Goal: Task Accomplishment & Management: Use online tool/utility

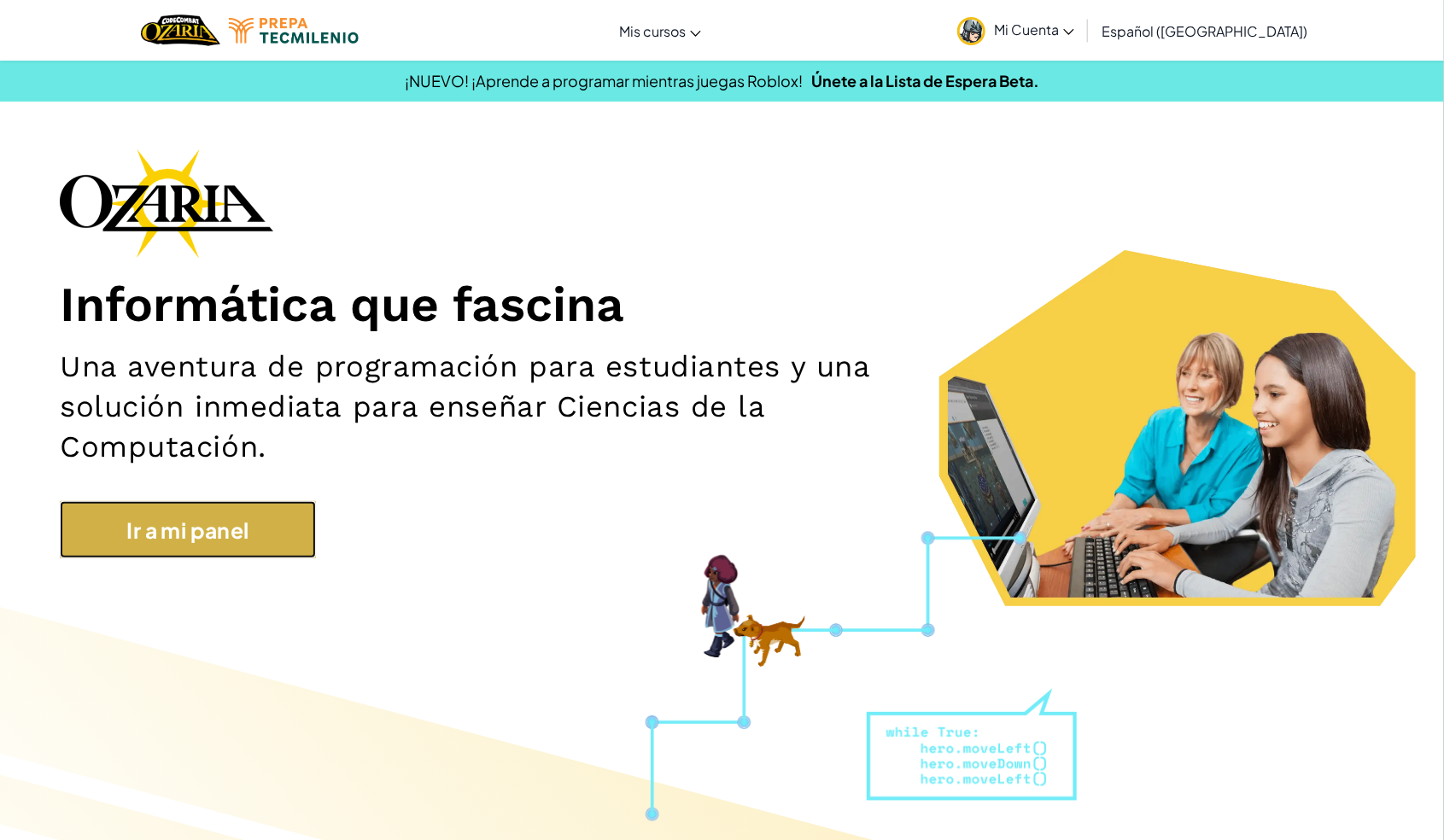
click at [171, 535] on link "Ir a mi panel" at bounding box center [188, 530] width 256 height 57
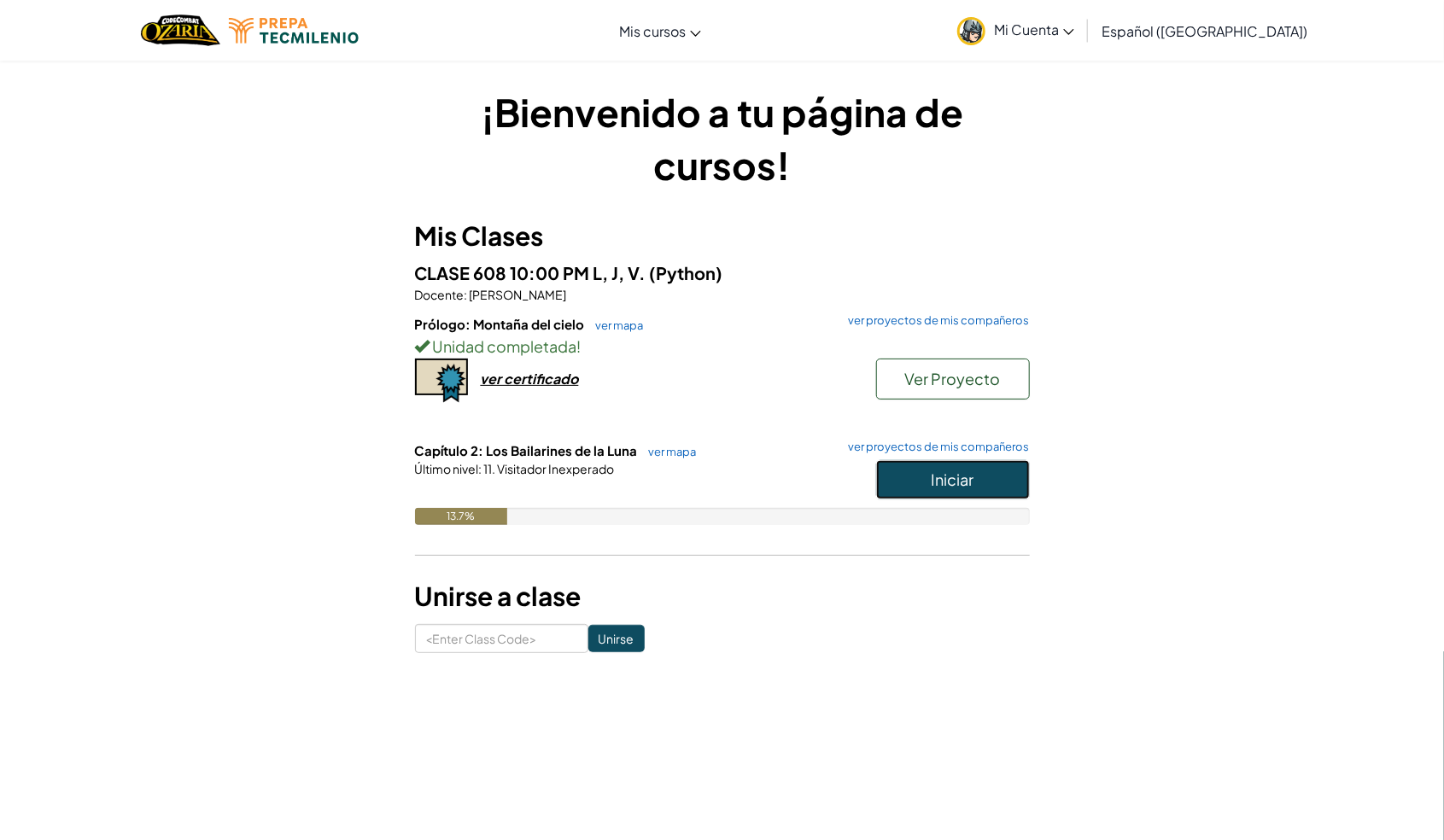
click at [931, 467] on button "Iniciar" at bounding box center [953, 479] width 154 height 39
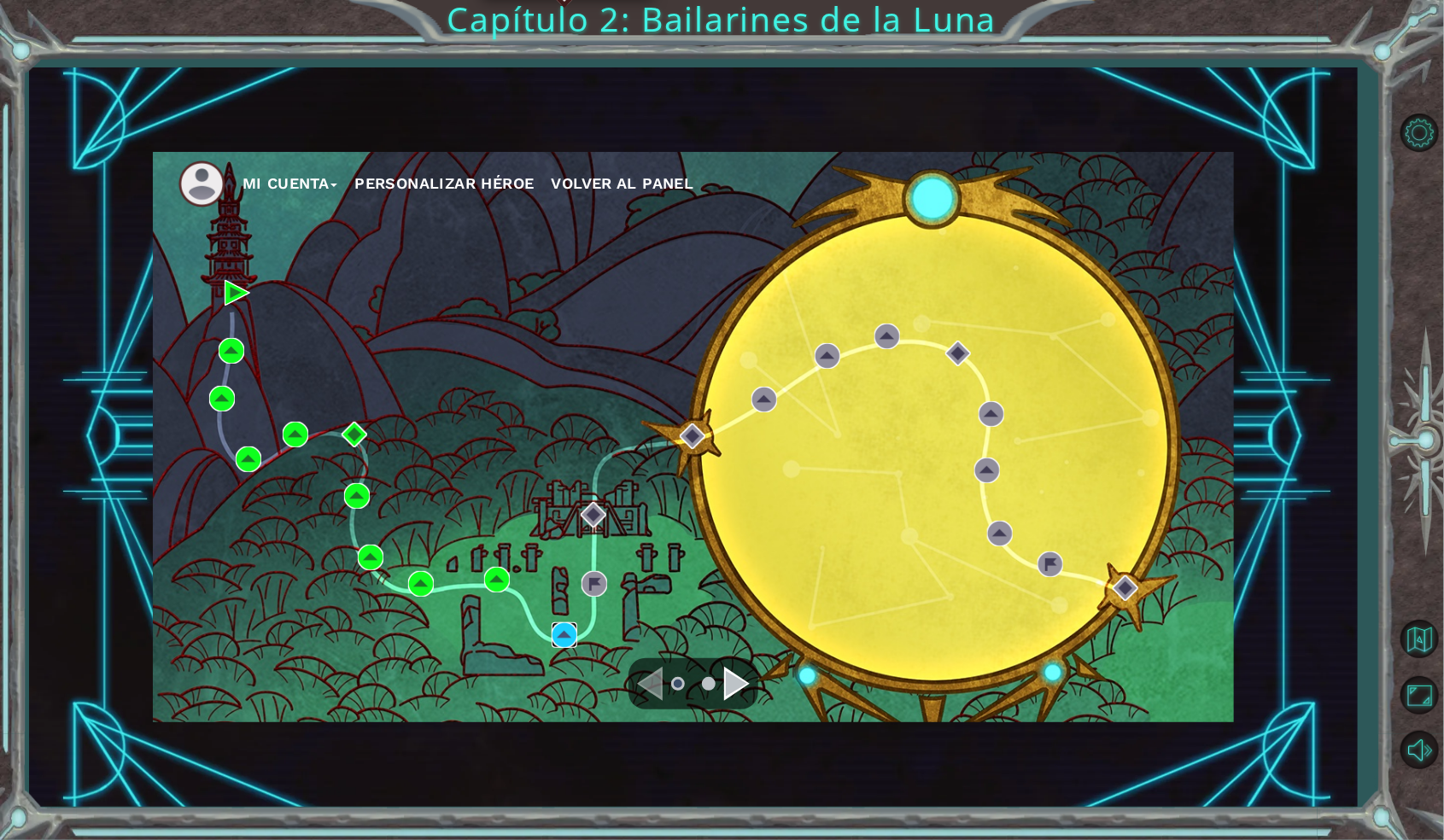
click at [555, 636] on img at bounding box center [564, 635] width 26 height 26
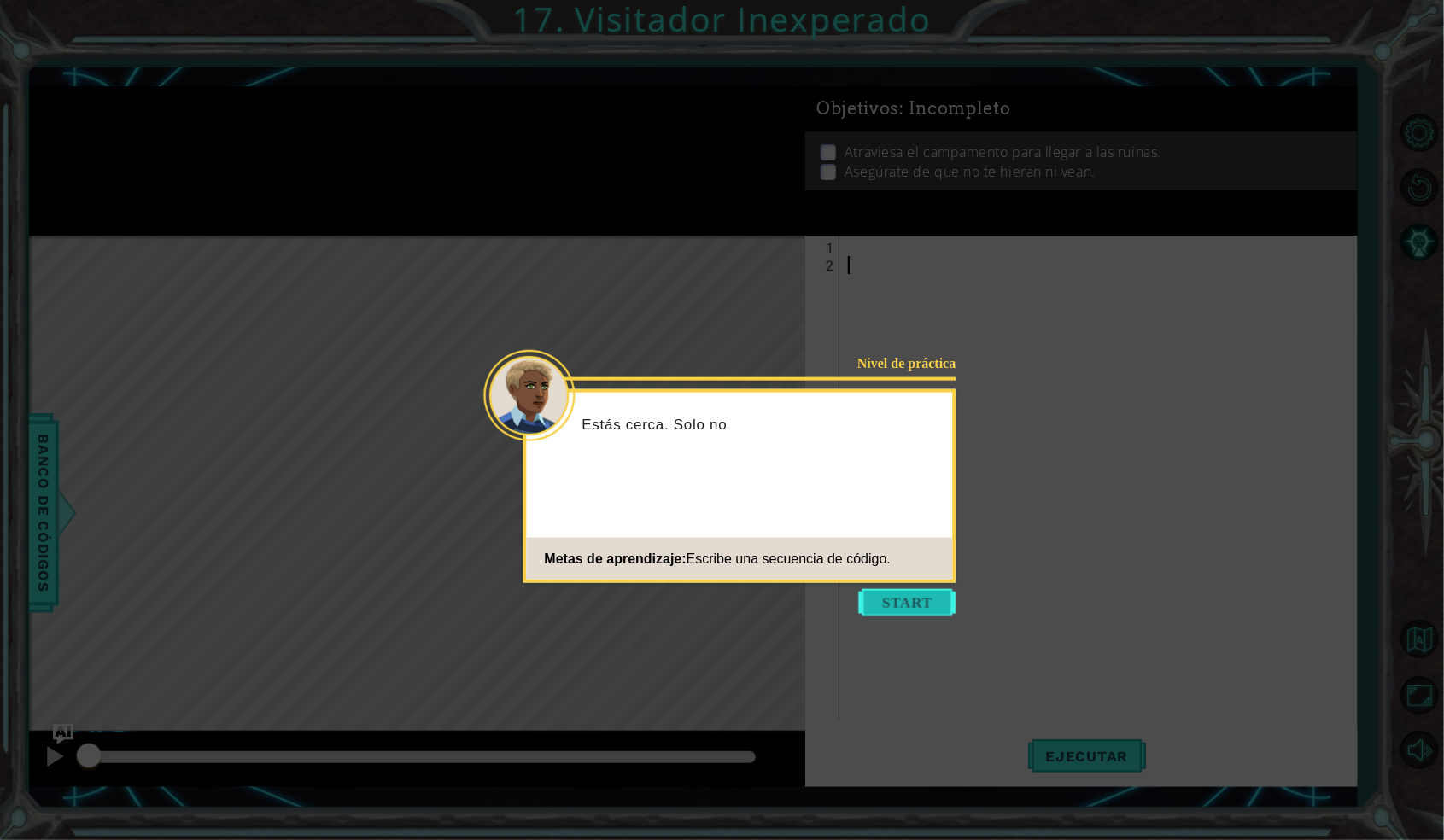
click at [909, 598] on button "Start" at bounding box center [908, 603] width 98 height 28
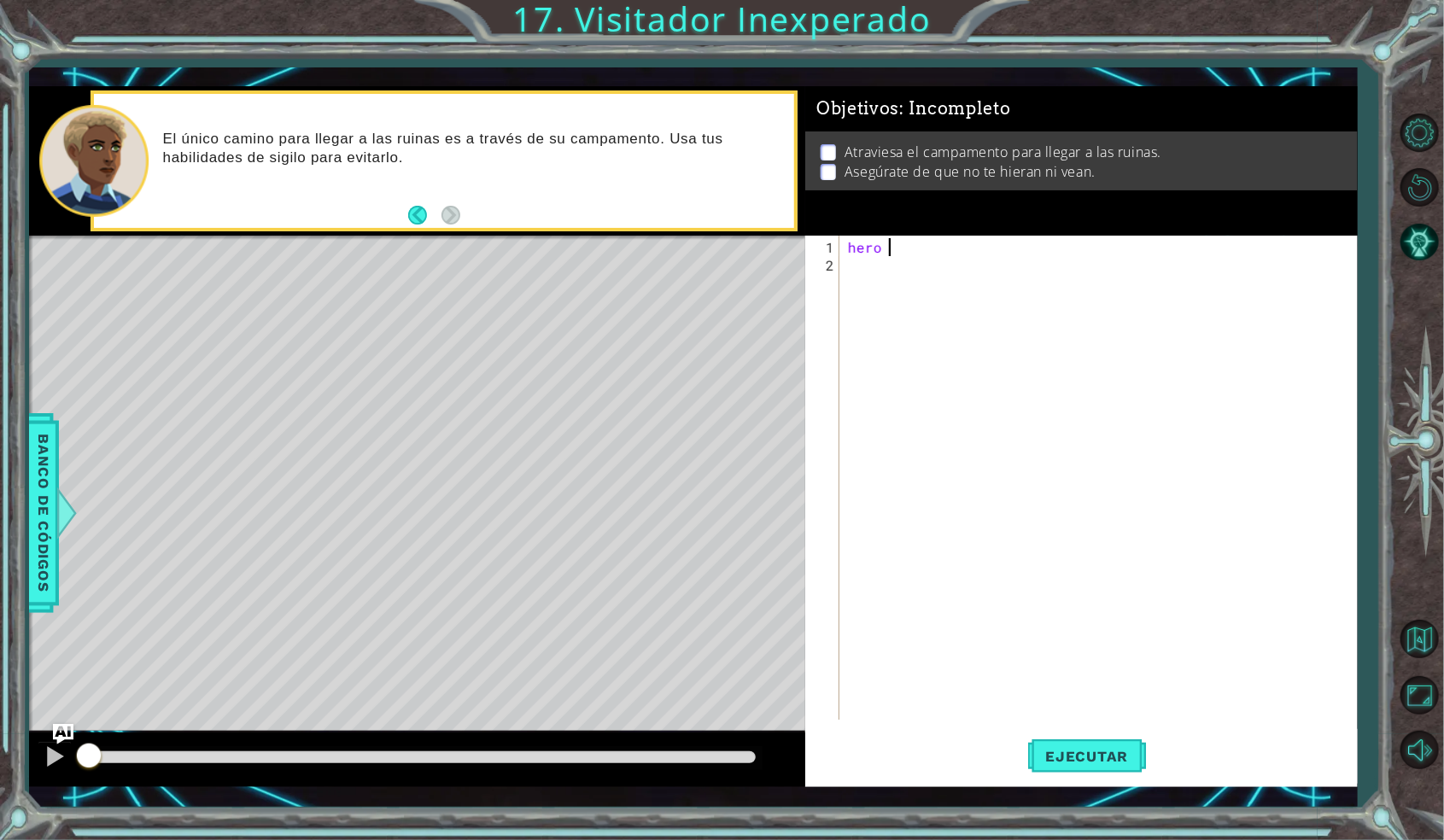
type textarea "hero"
type textarea "hero.jumpDown(1)"
type textarea "hero"
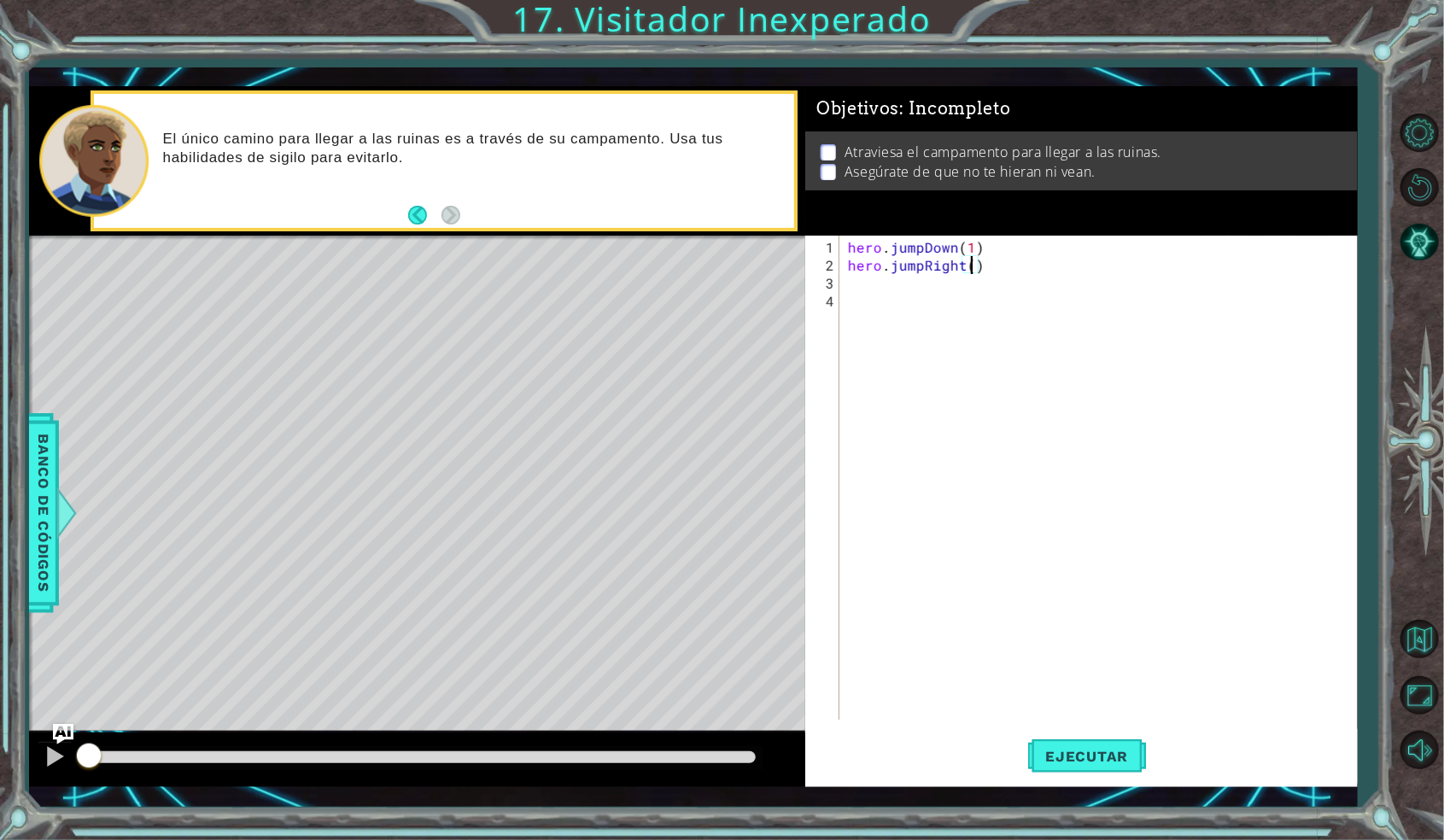
type textarea "hero.jumpRight(1)"
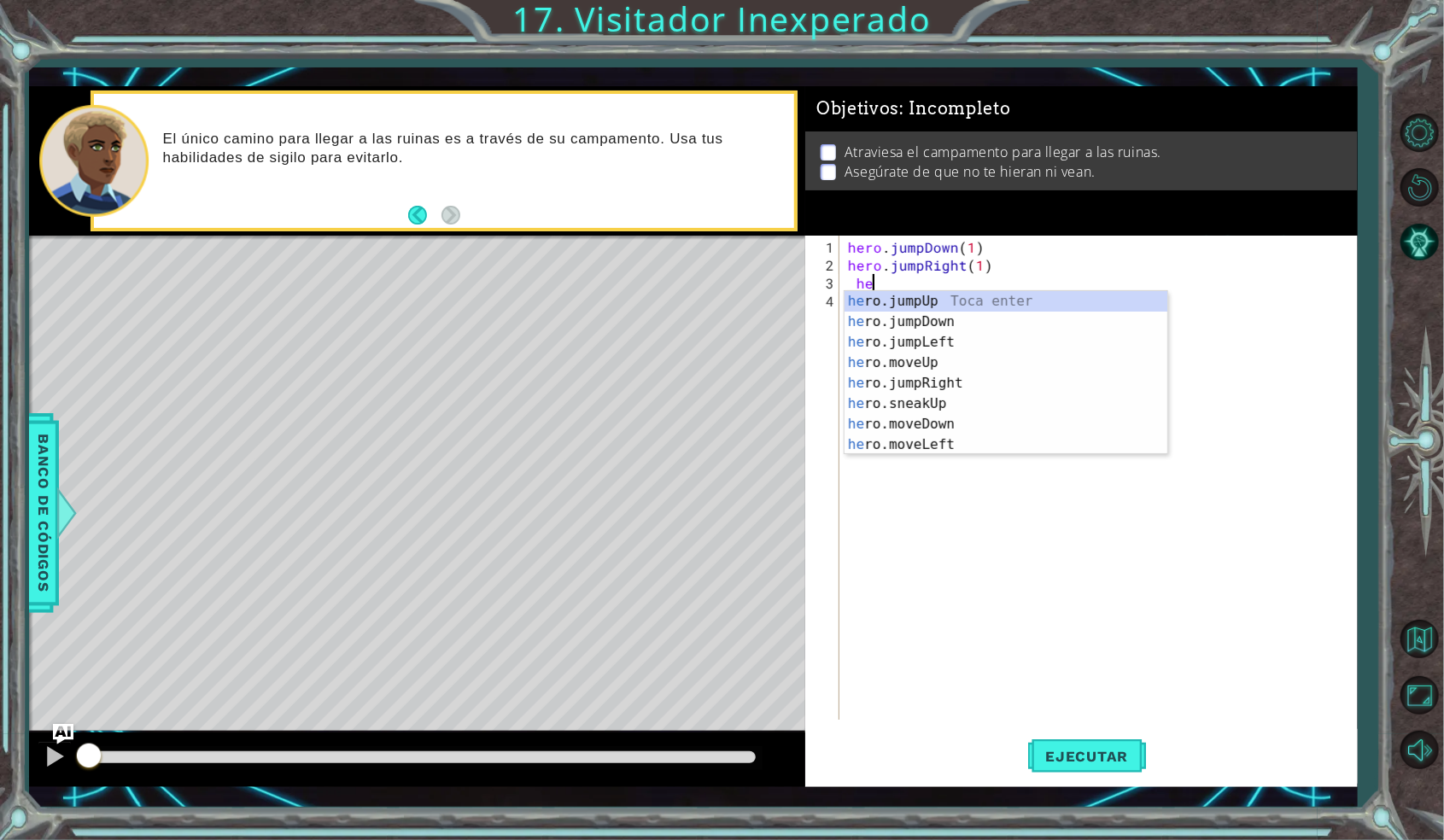
type textarea "h"
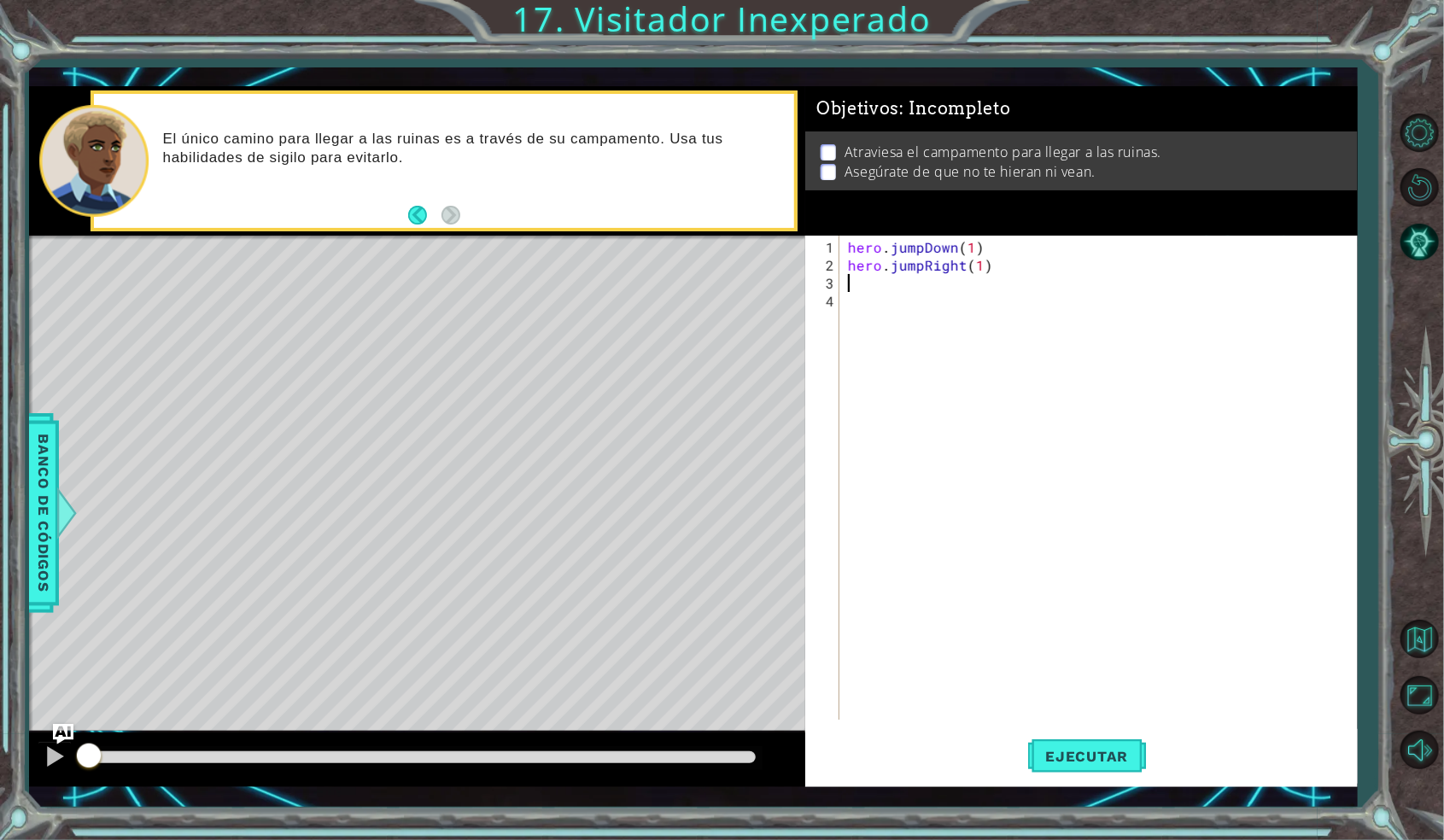
type textarea "hero.jumpRight(1)"
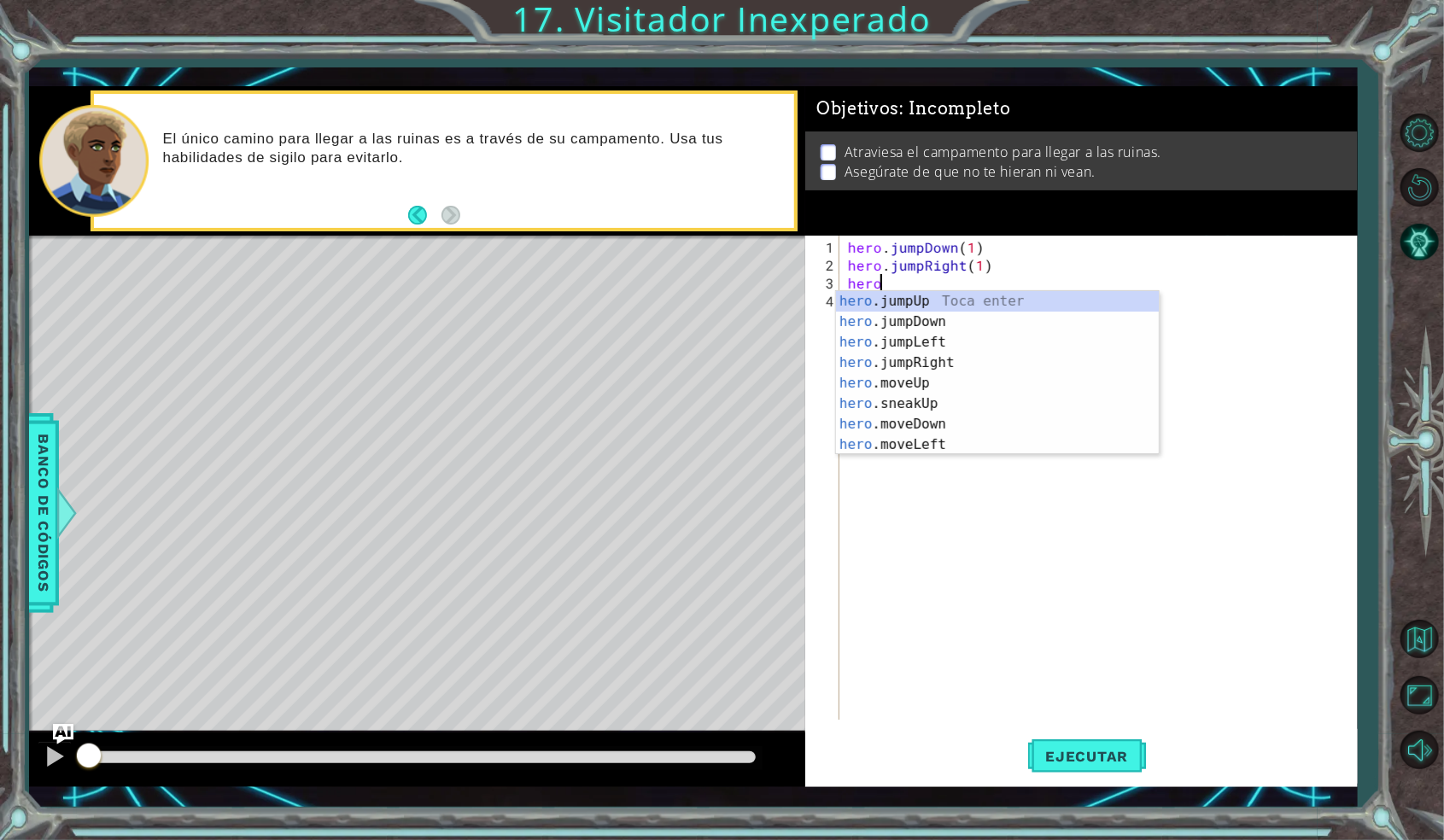
scroll to position [0, 1]
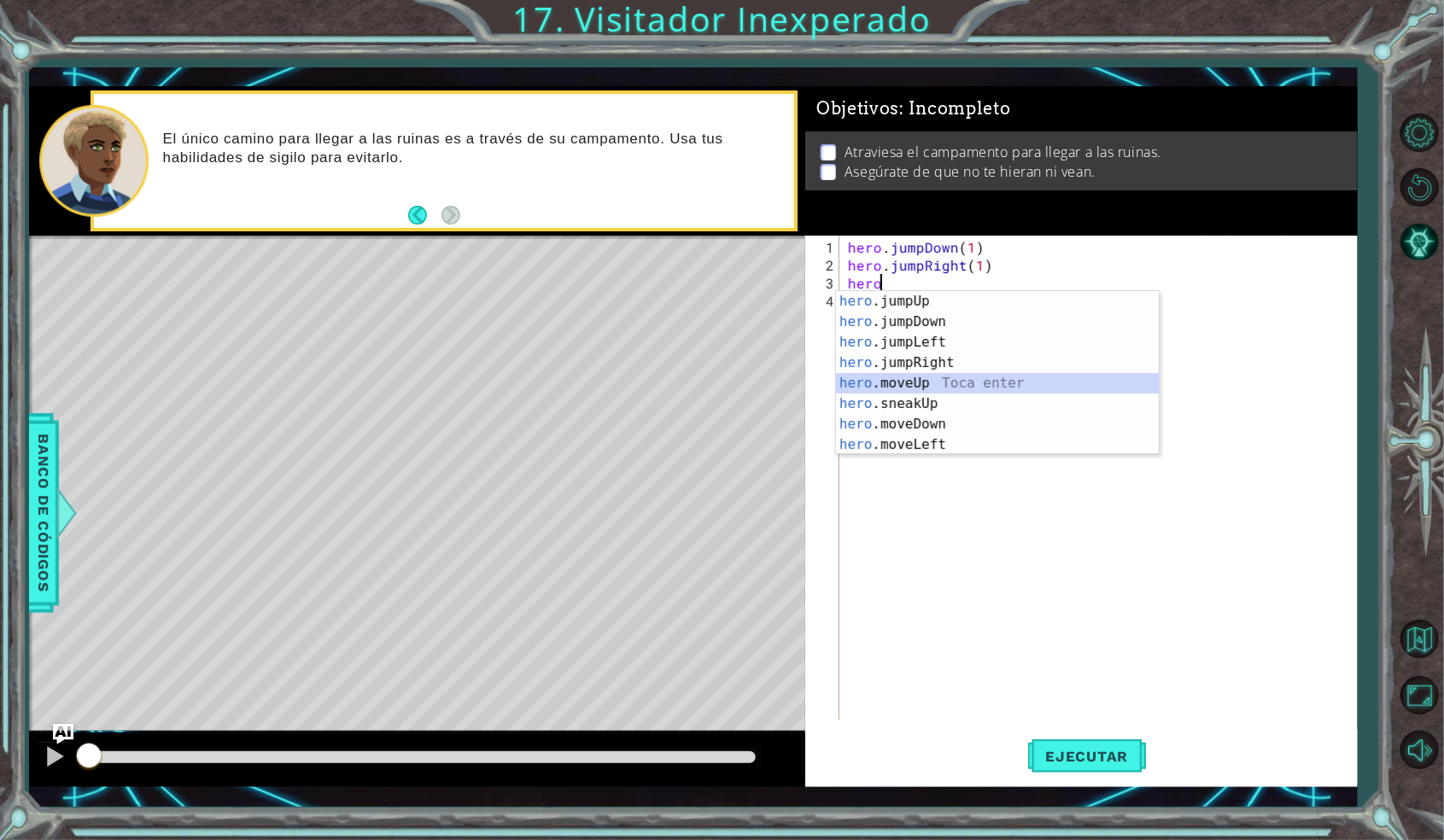
type textarea "hero.moveUp(1)"
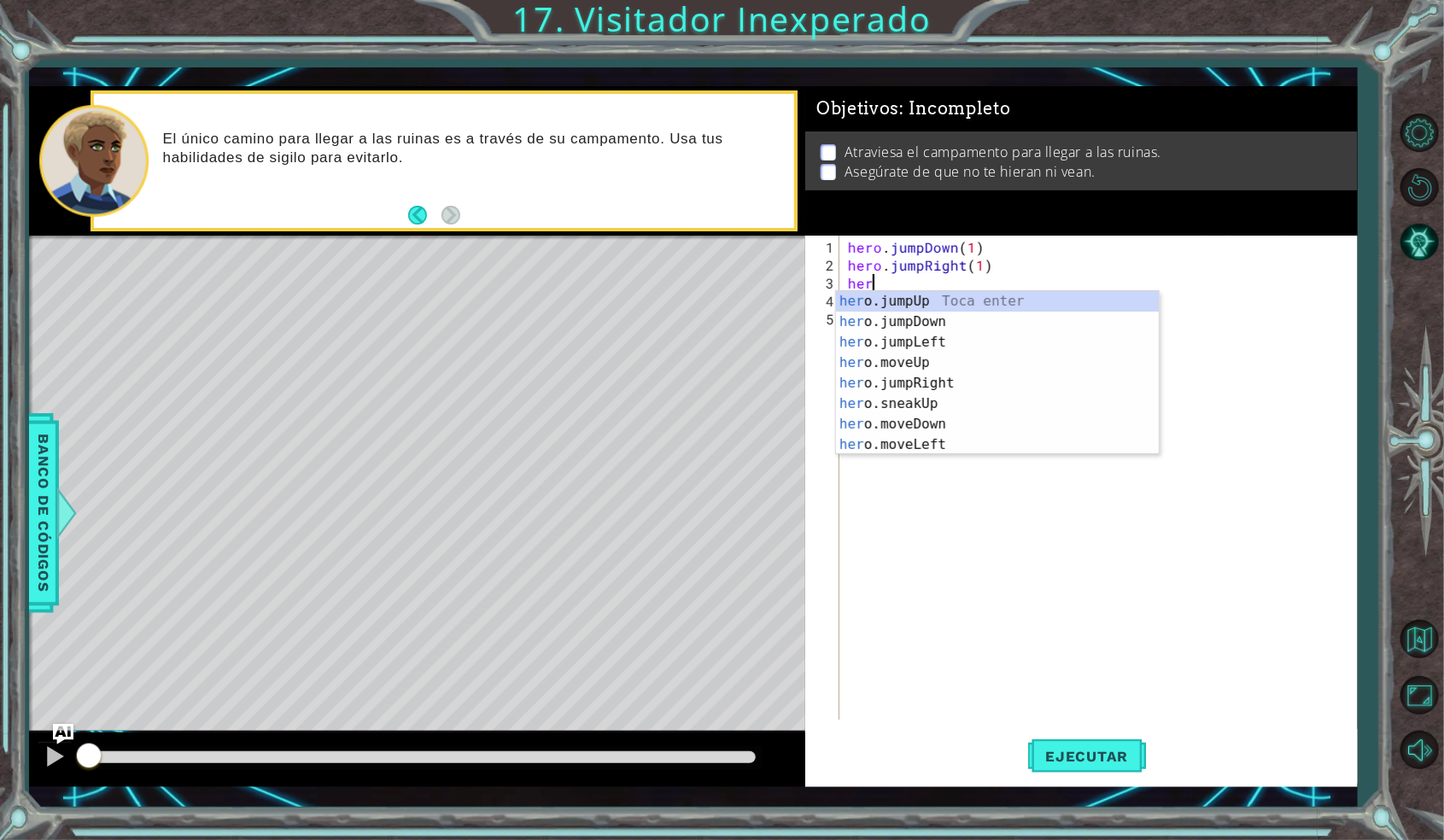
scroll to position [0, 0]
type textarea "h"
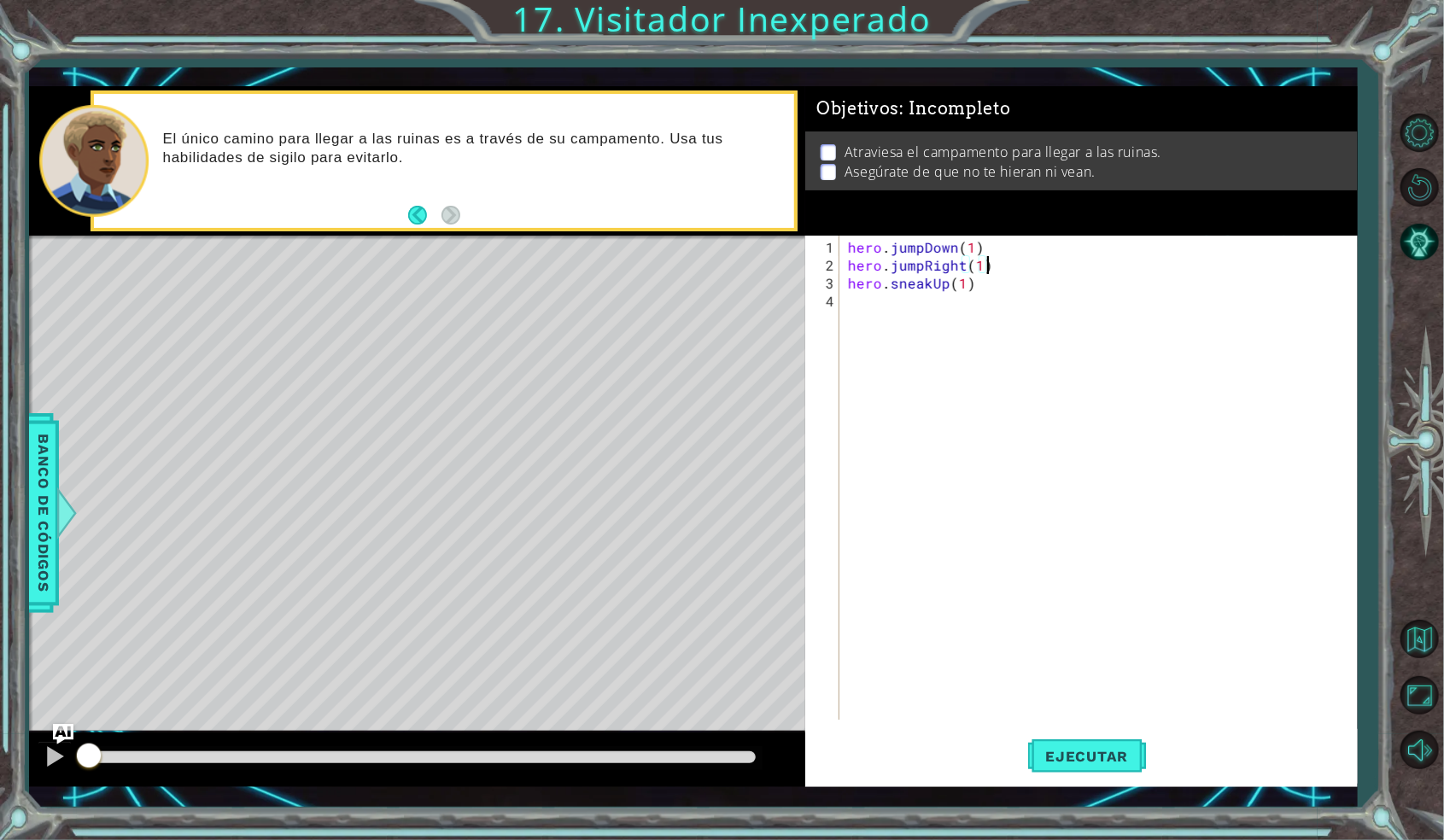
type textarea "hero.sneakUp(1)"
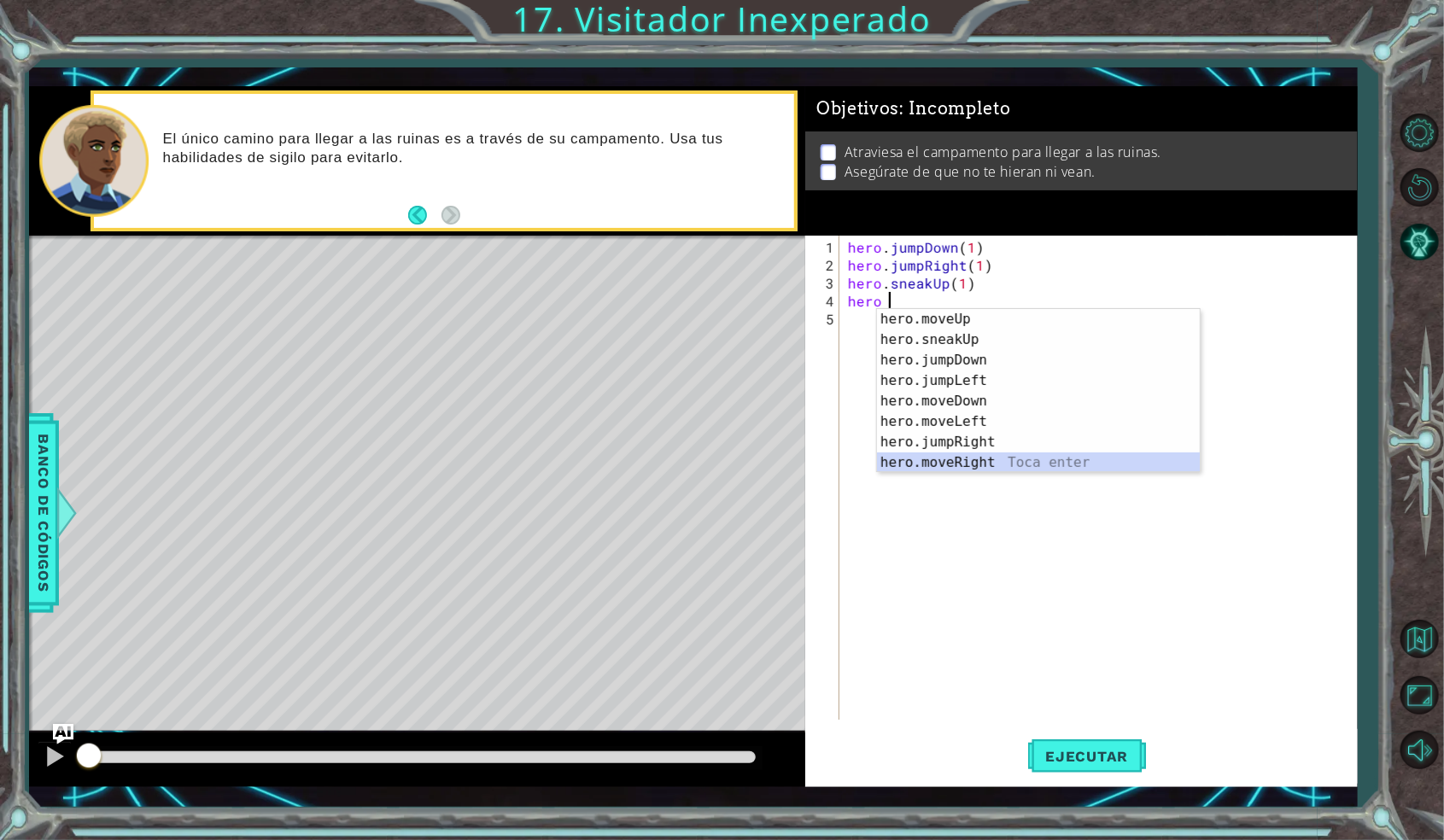
scroll to position [41, 0]
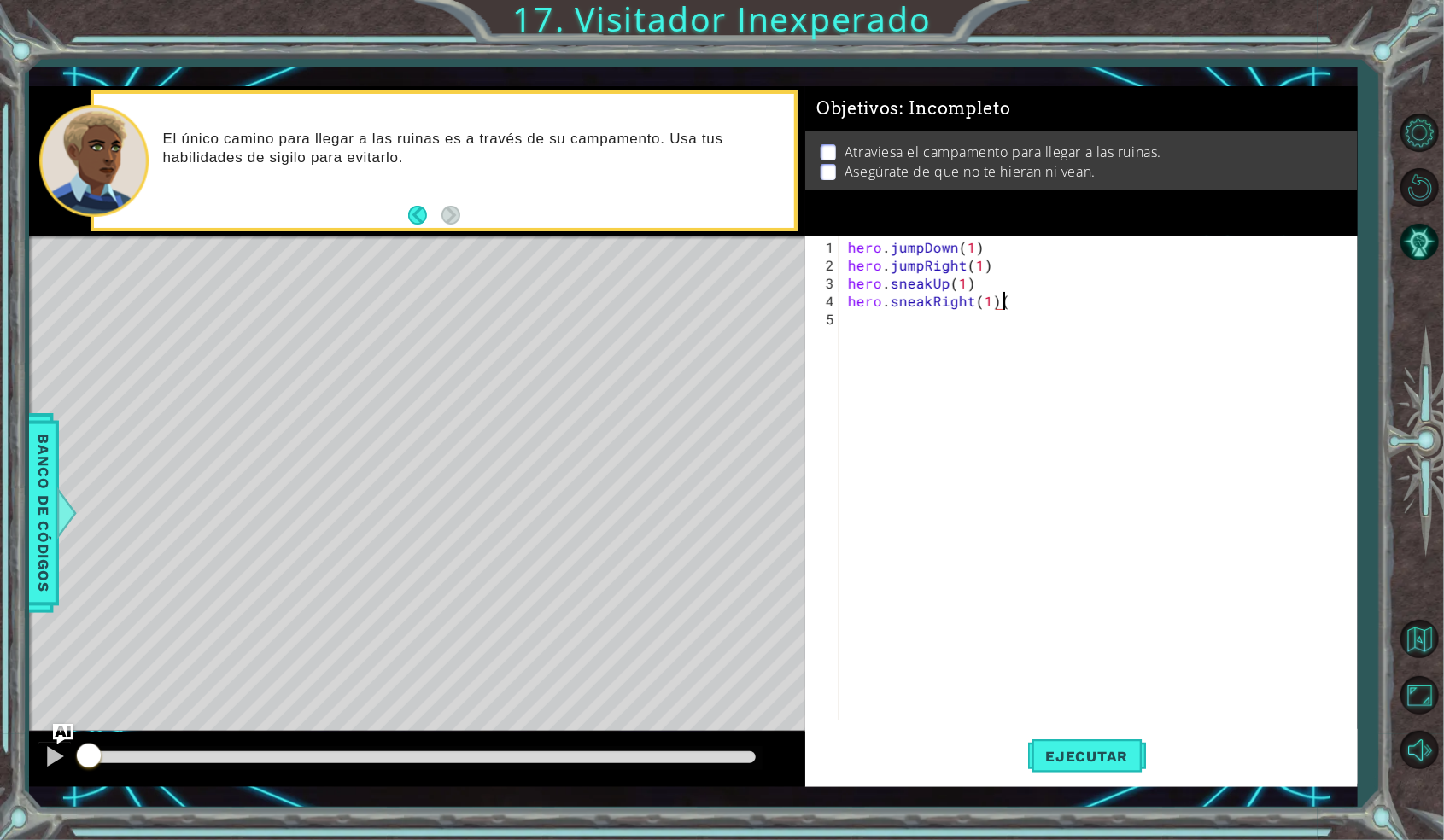
type textarea "hero.sneakRight(1)"
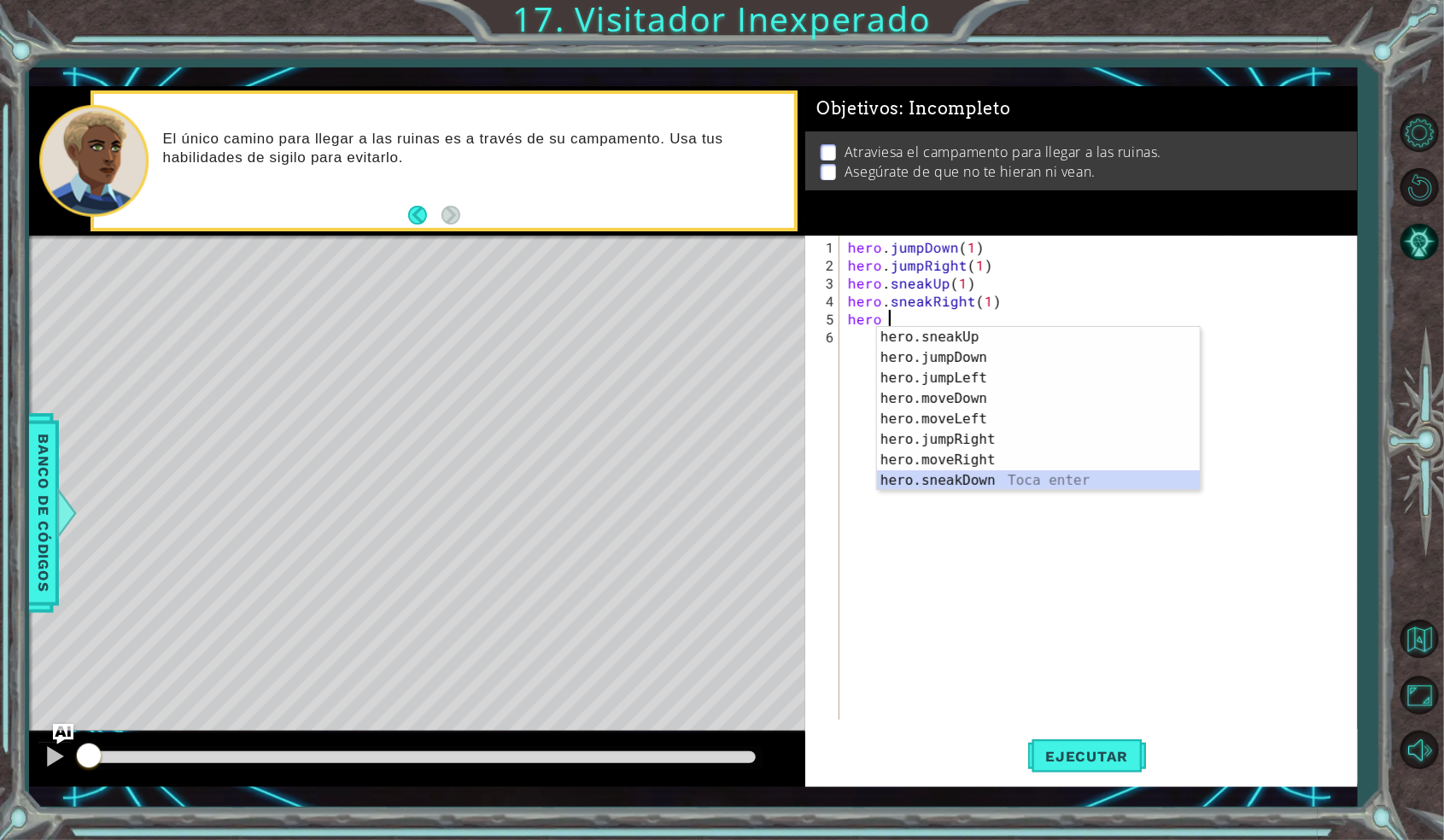
scroll to position [62, 0]
type textarea "hero.sneakDown(1)"
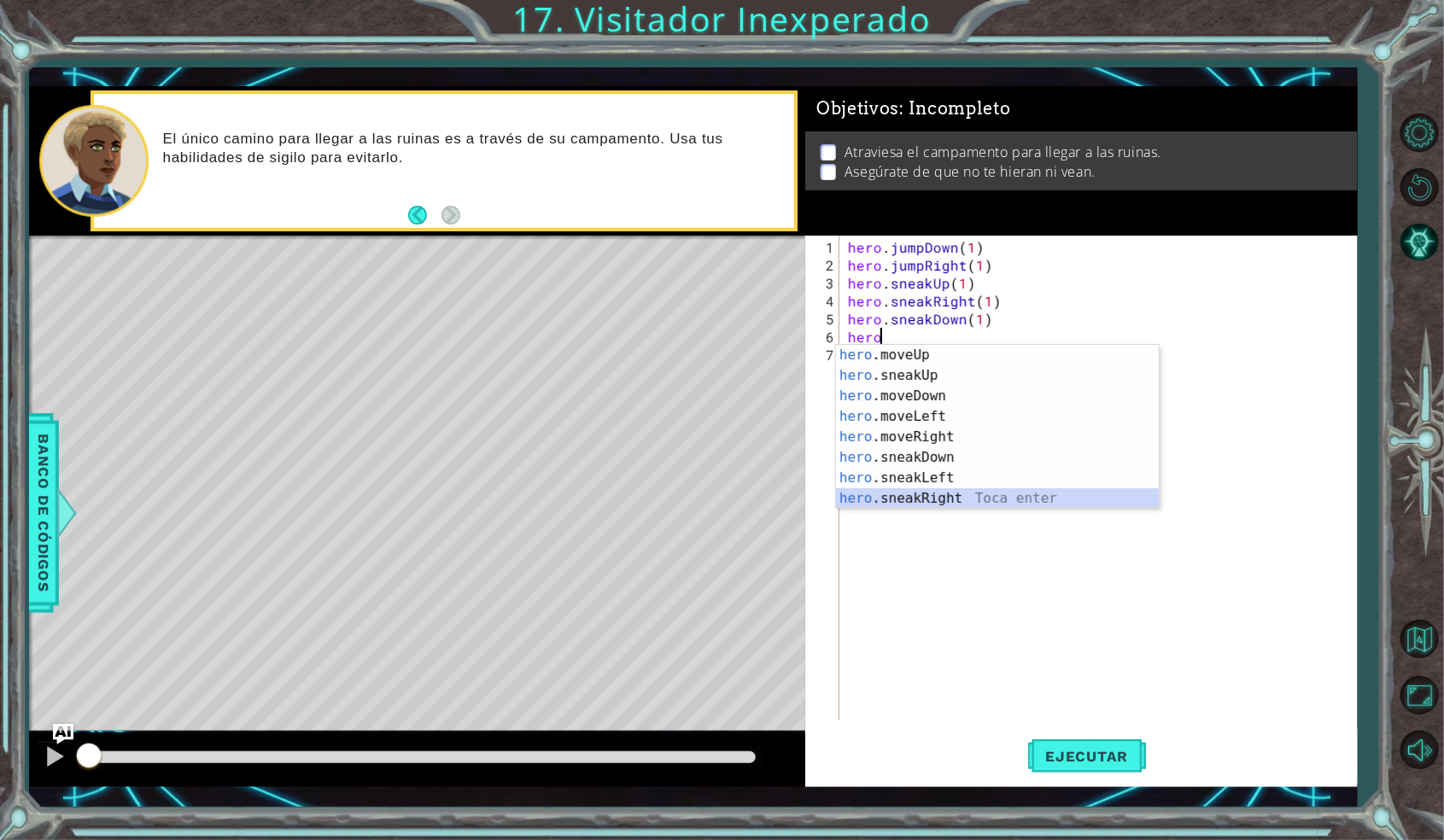
scroll to position [82, 0]
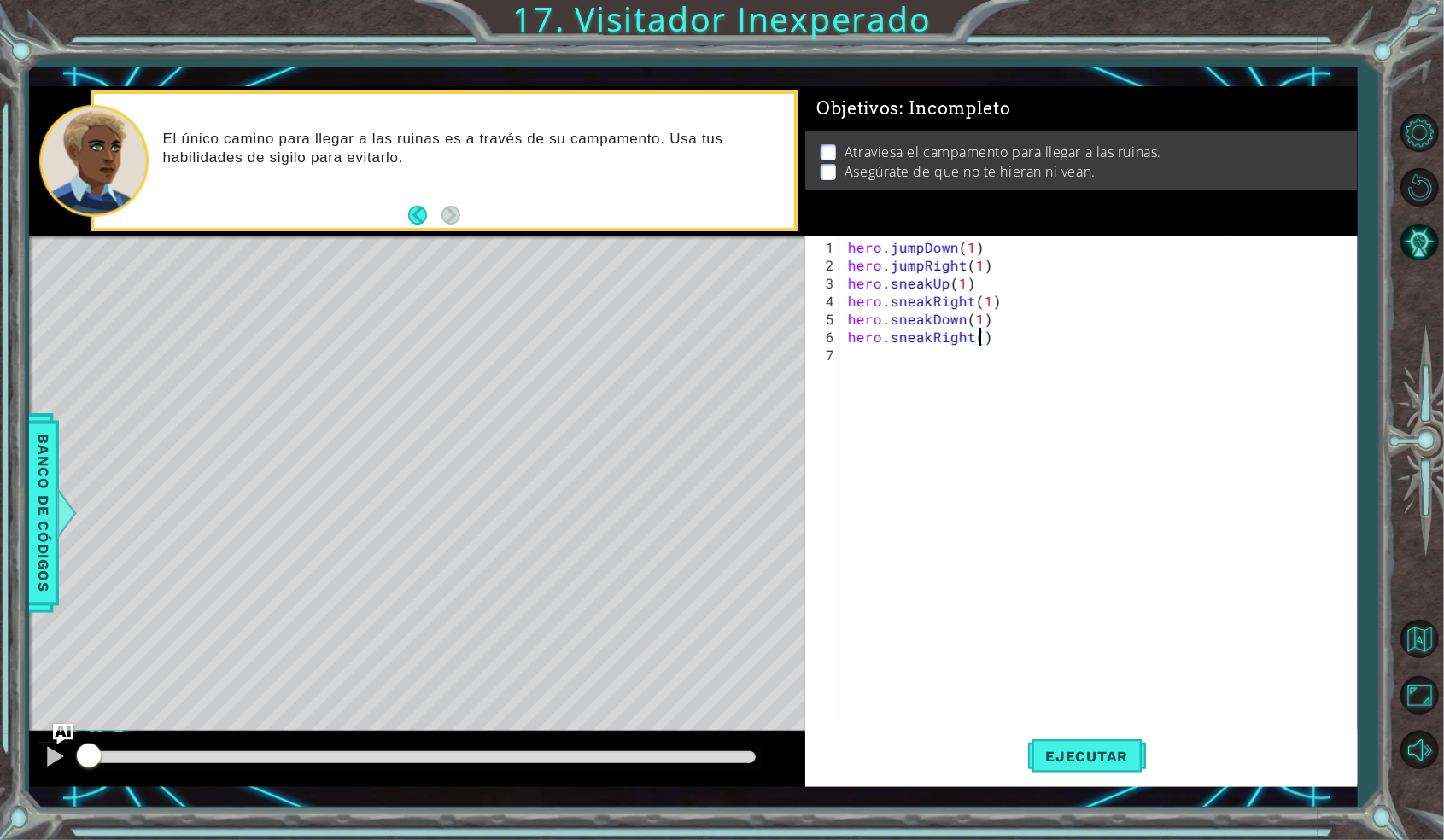
type textarea "hero.sneakRight(2)"
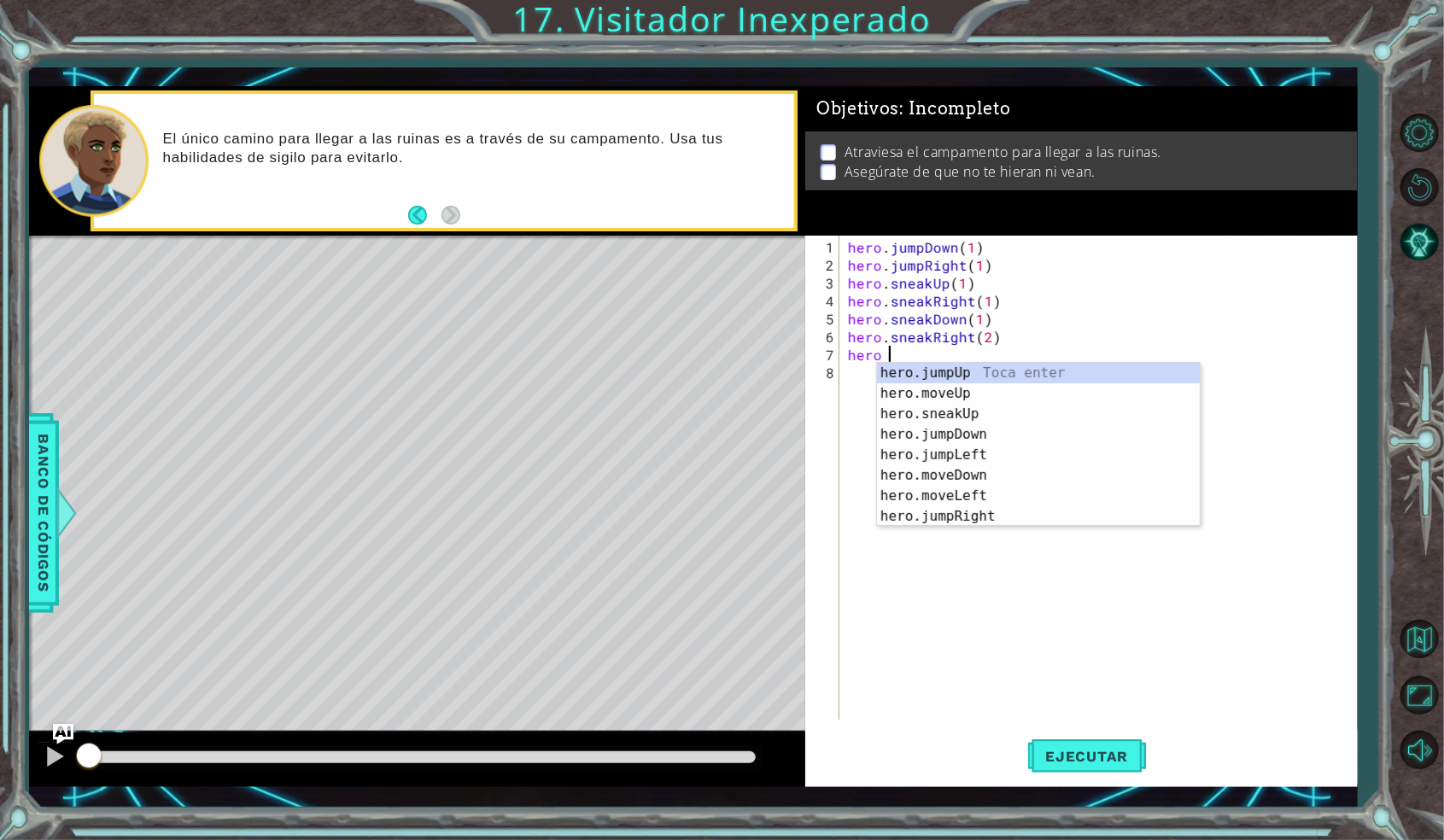
scroll to position [0, 0]
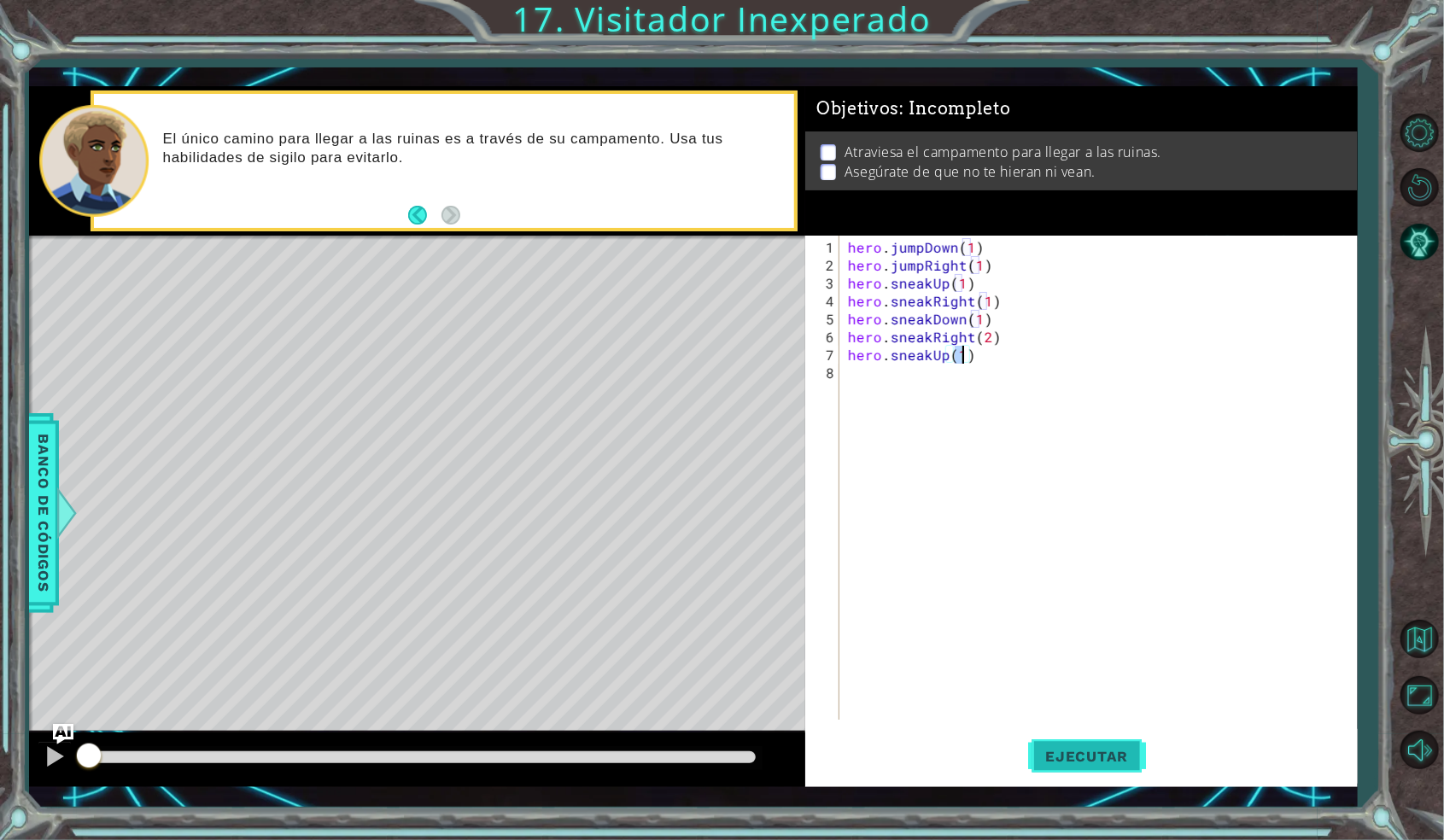
type textarea "hero.sneakUp(1)"
click at [1085, 756] on span "Ejecutar" at bounding box center [1086, 756] width 117 height 17
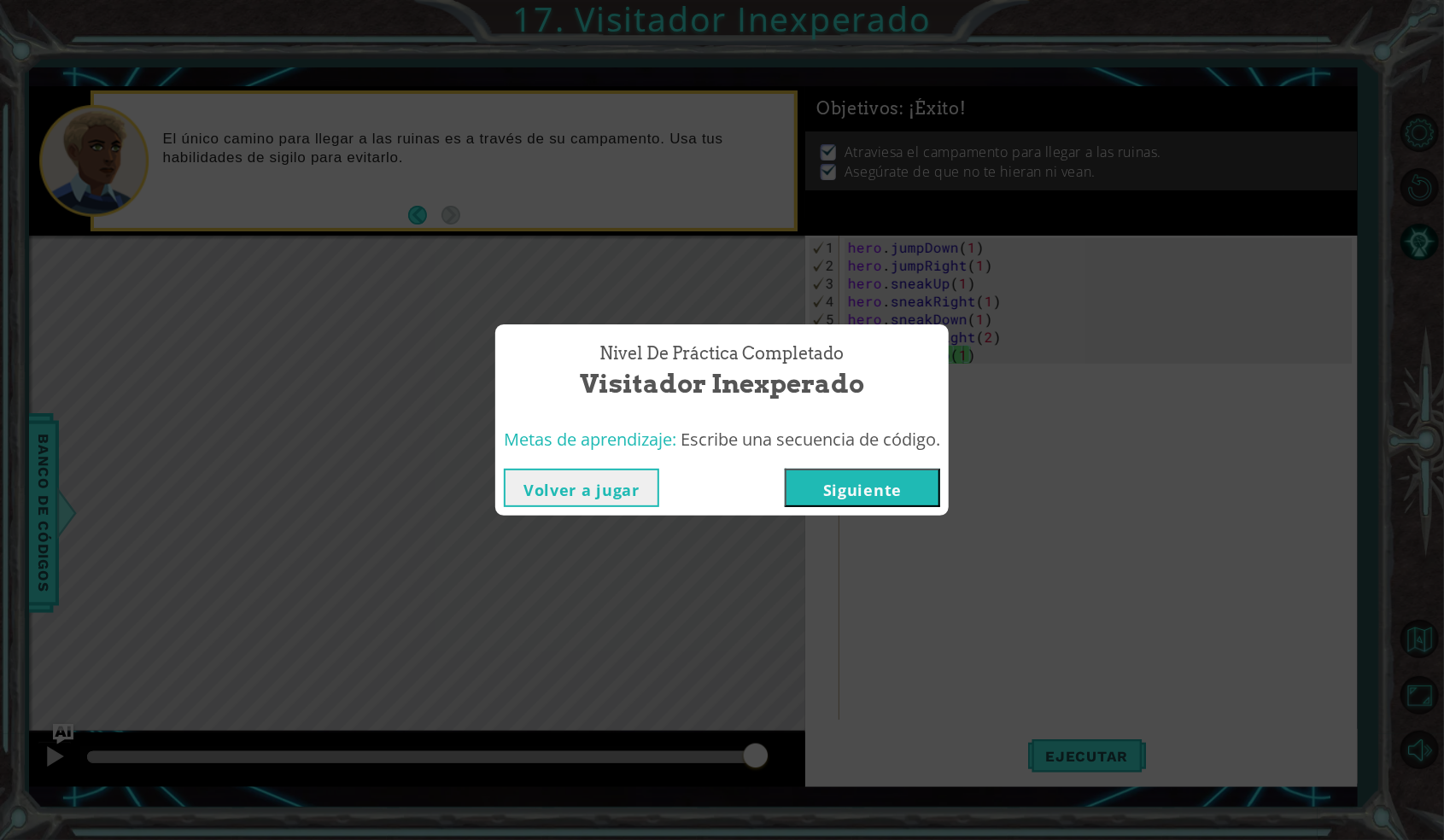
click at [860, 494] on button "Siguiente" at bounding box center [863, 488] width 156 height 38
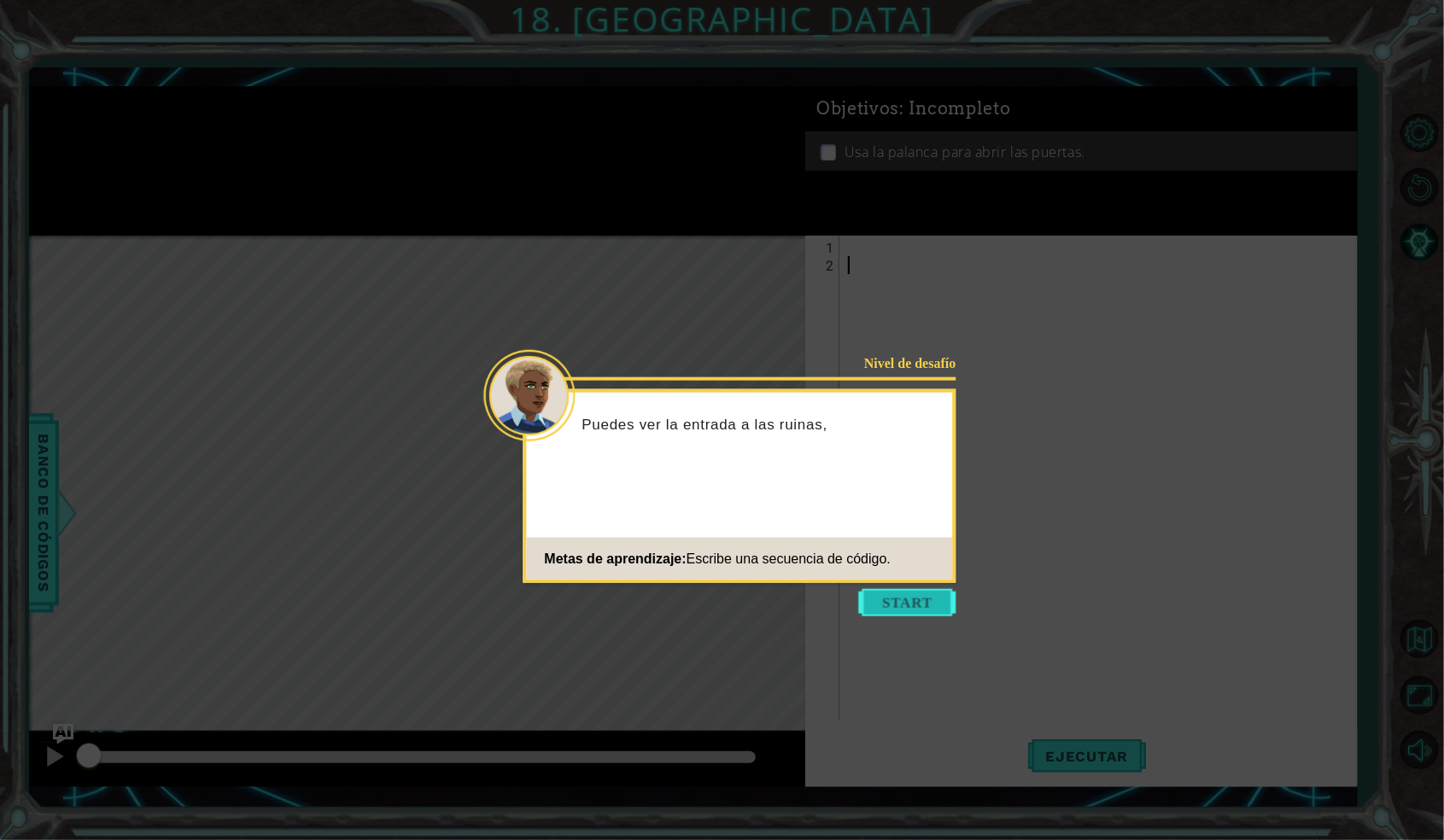
click at [925, 615] on button "Start" at bounding box center [908, 603] width 98 height 28
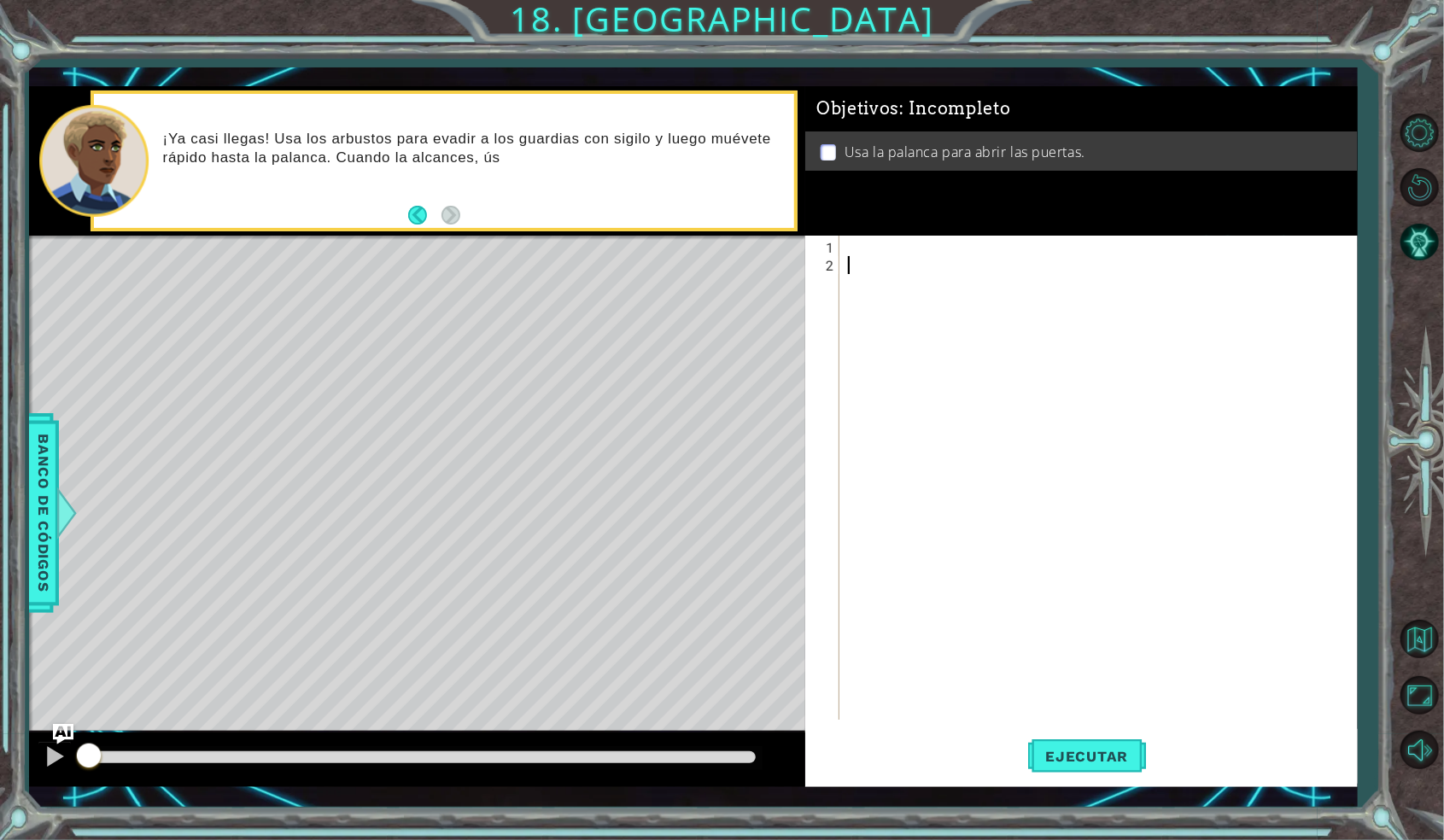
click at [835, 250] on div "1" at bounding box center [824, 247] width 30 height 18
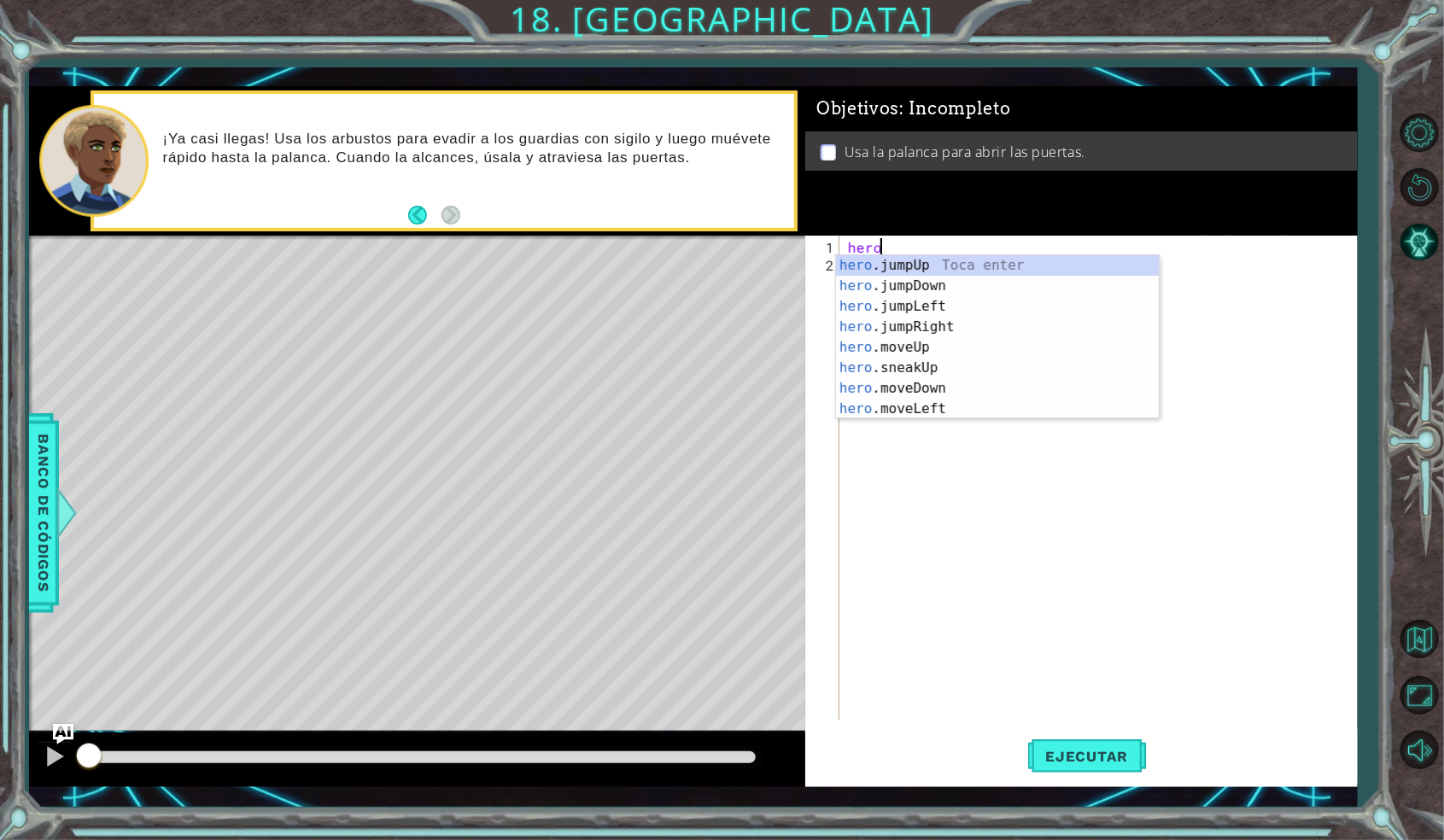
scroll to position [0, 1]
type textarea "hero."
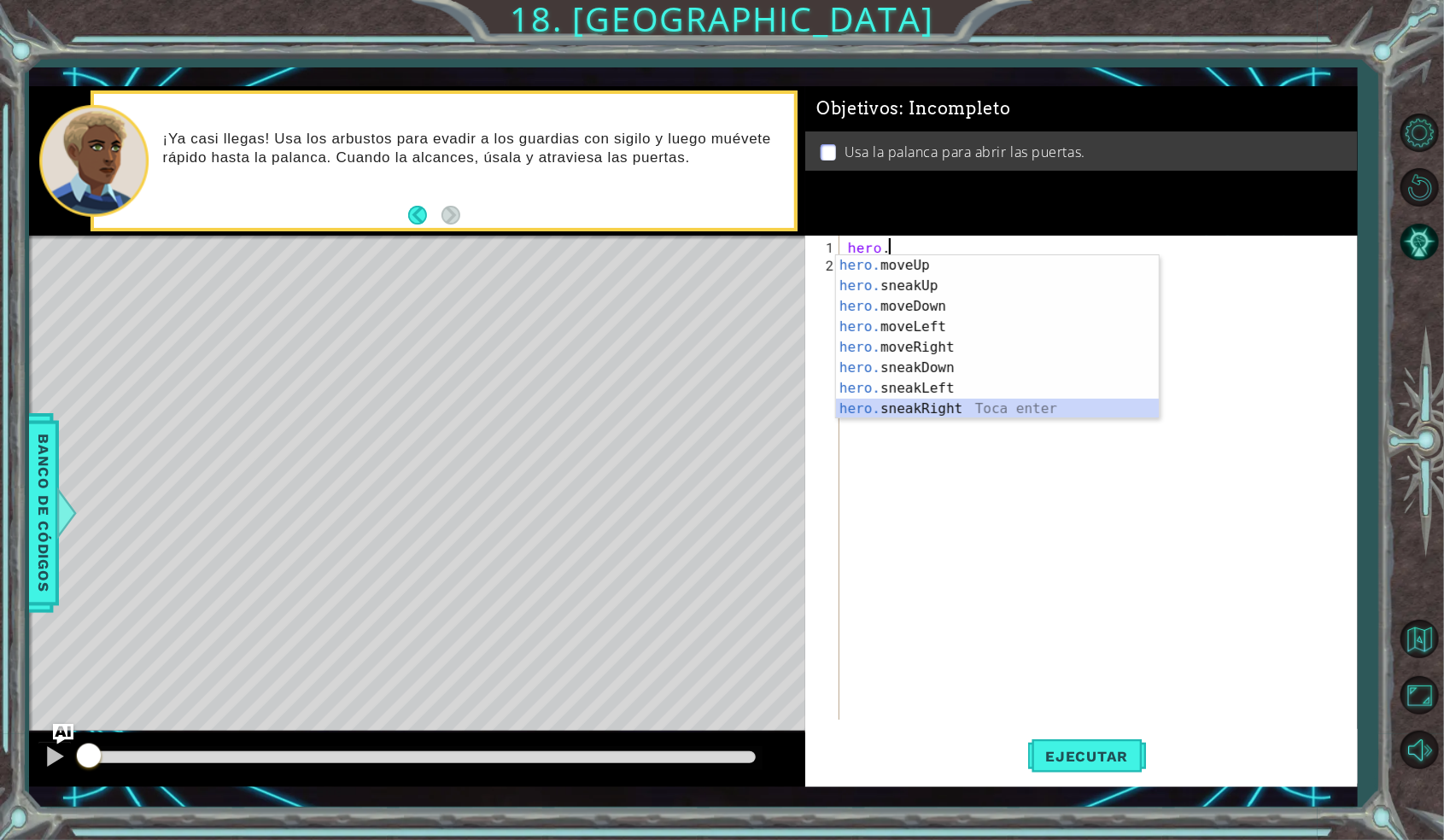
scroll to position [82, 0]
type textarea "hero.sneakRight(1)"
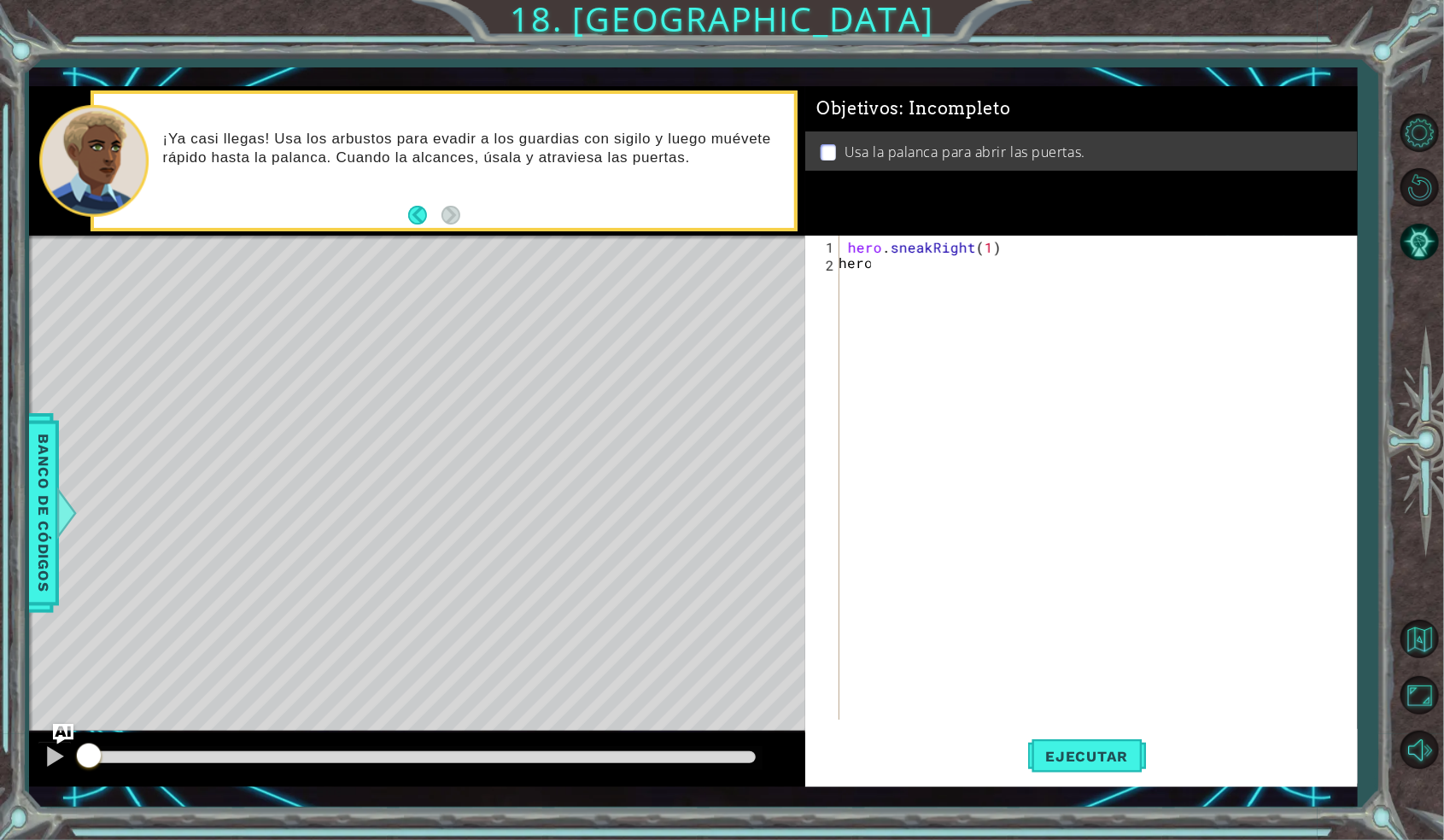
scroll to position [0, 0]
type textarea "hero.sneakUp(2)"
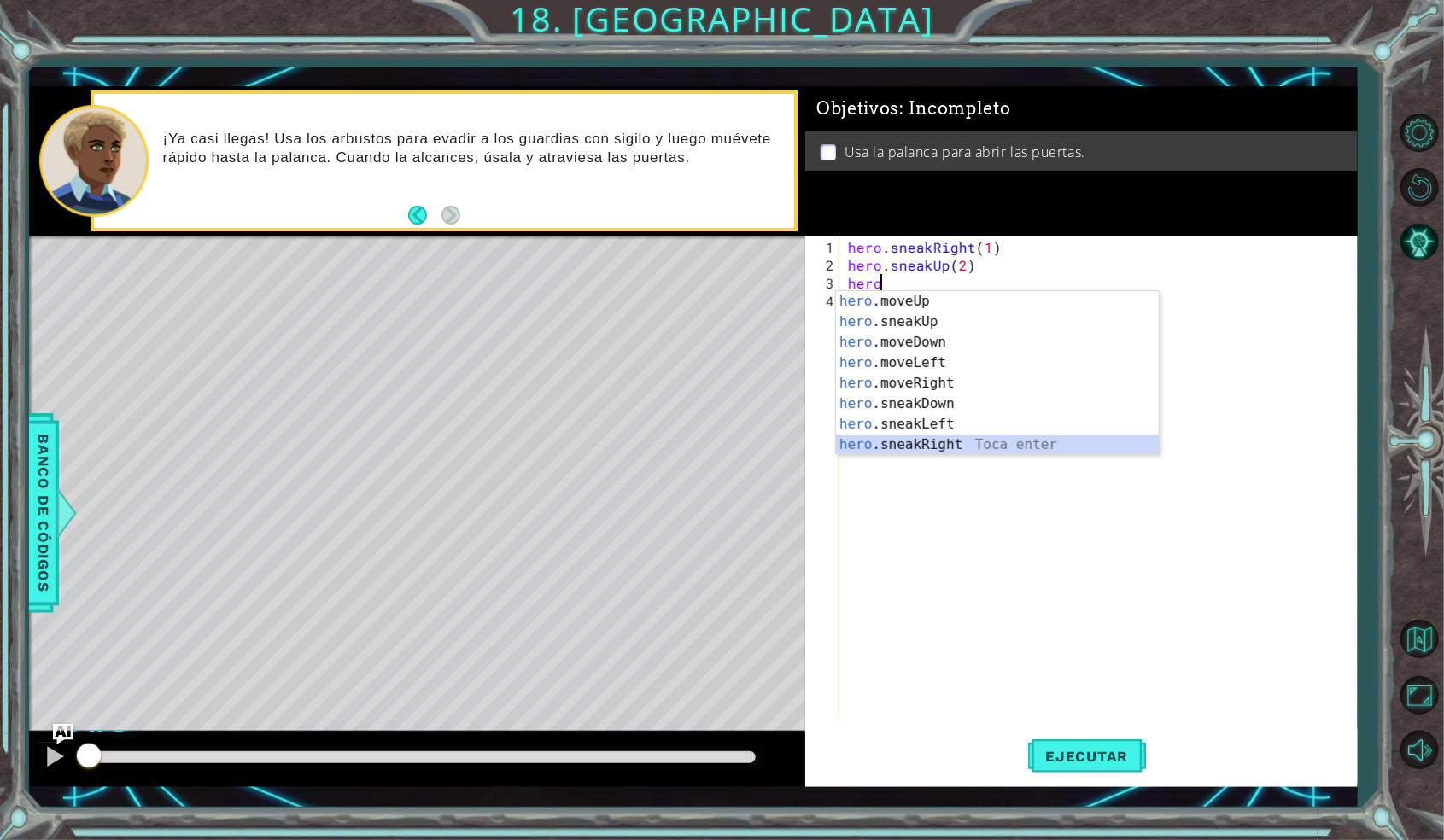
scroll to position [82, 0]
type textarea "hero.sneakRight(1)"
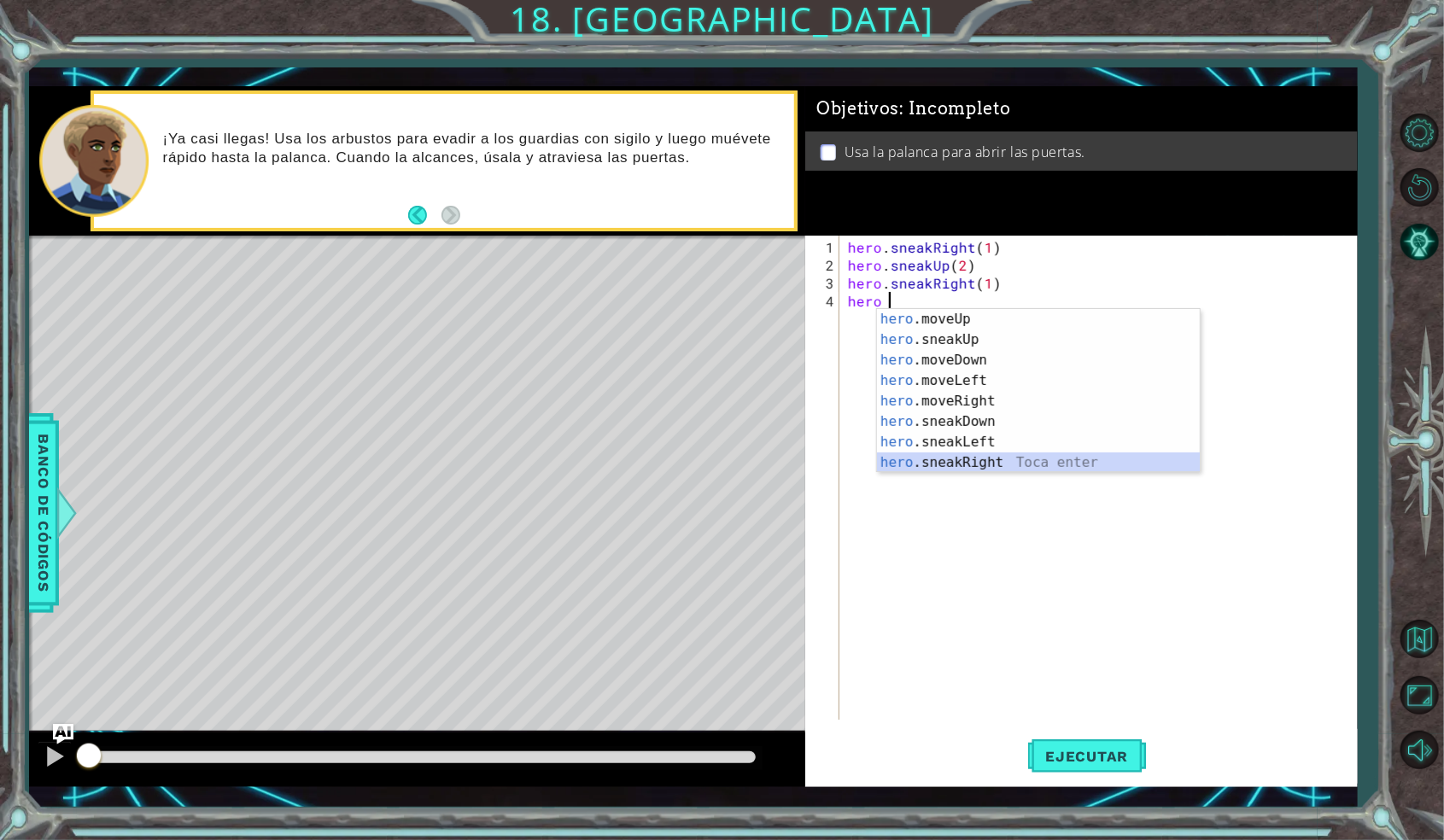
scroll to position [0, 0]
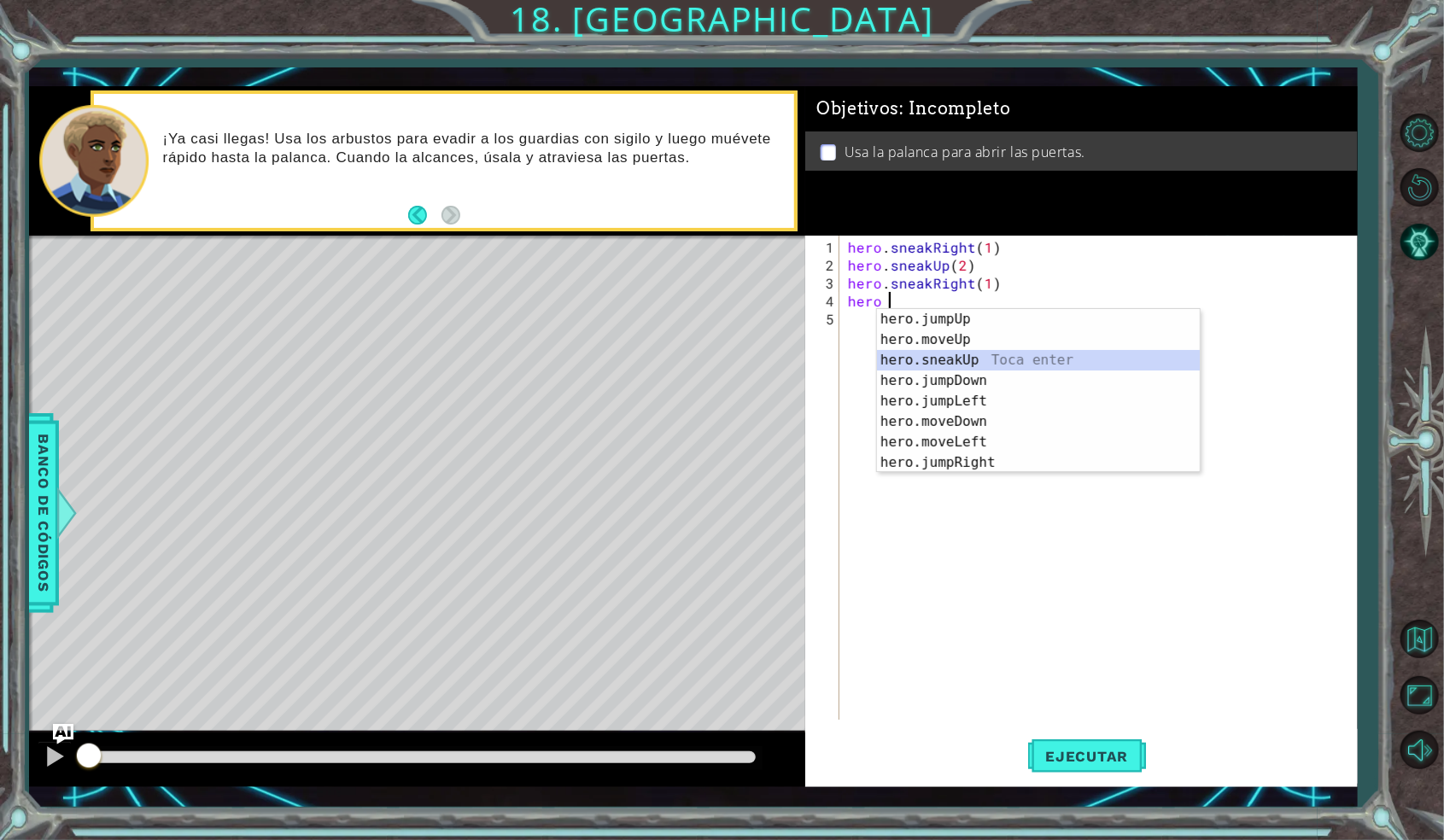
type textarea "hero.sneakUp(1)"
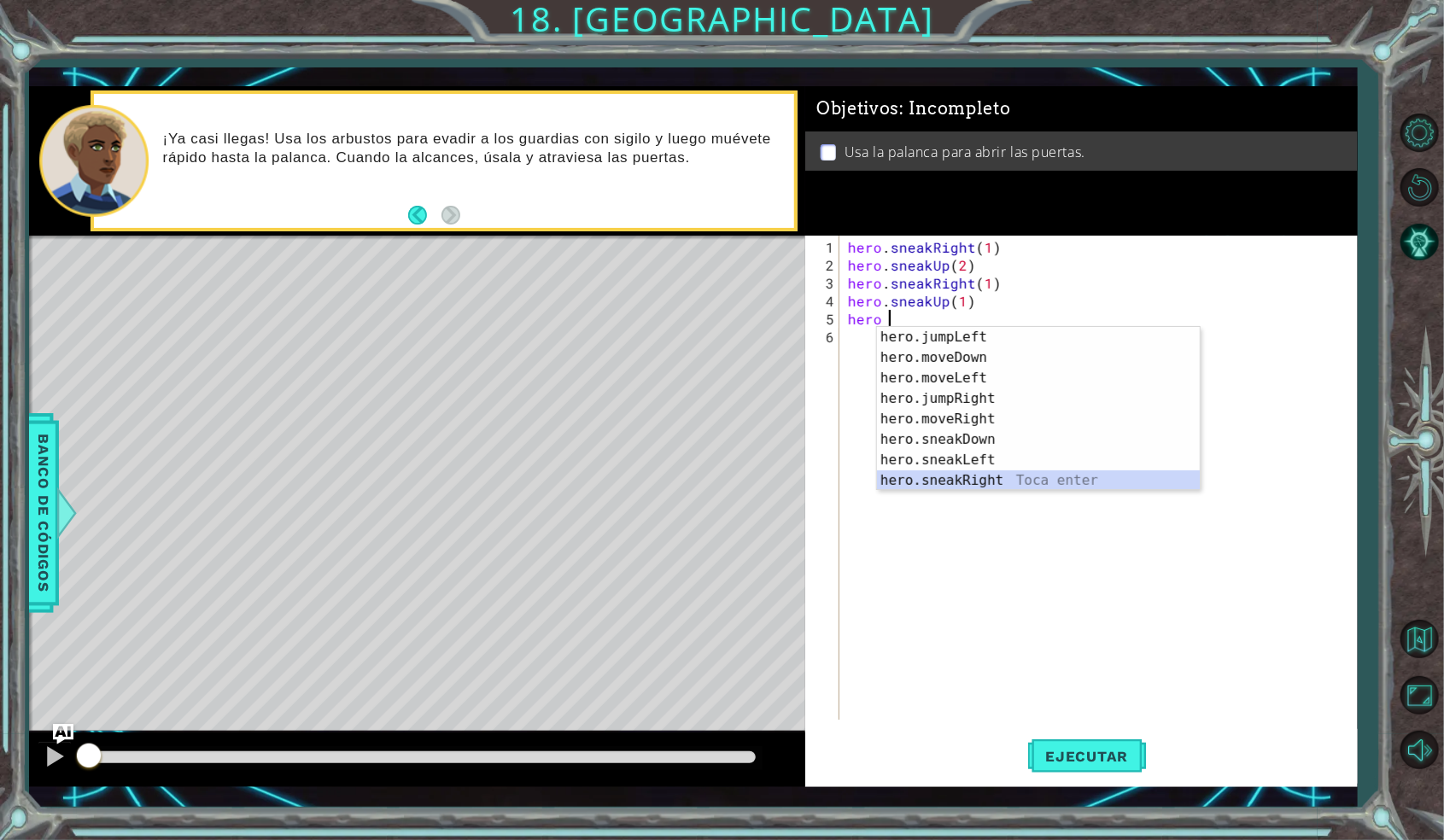
scroll to position [82, 0]
type textarea "hero.sneakRight(1)"
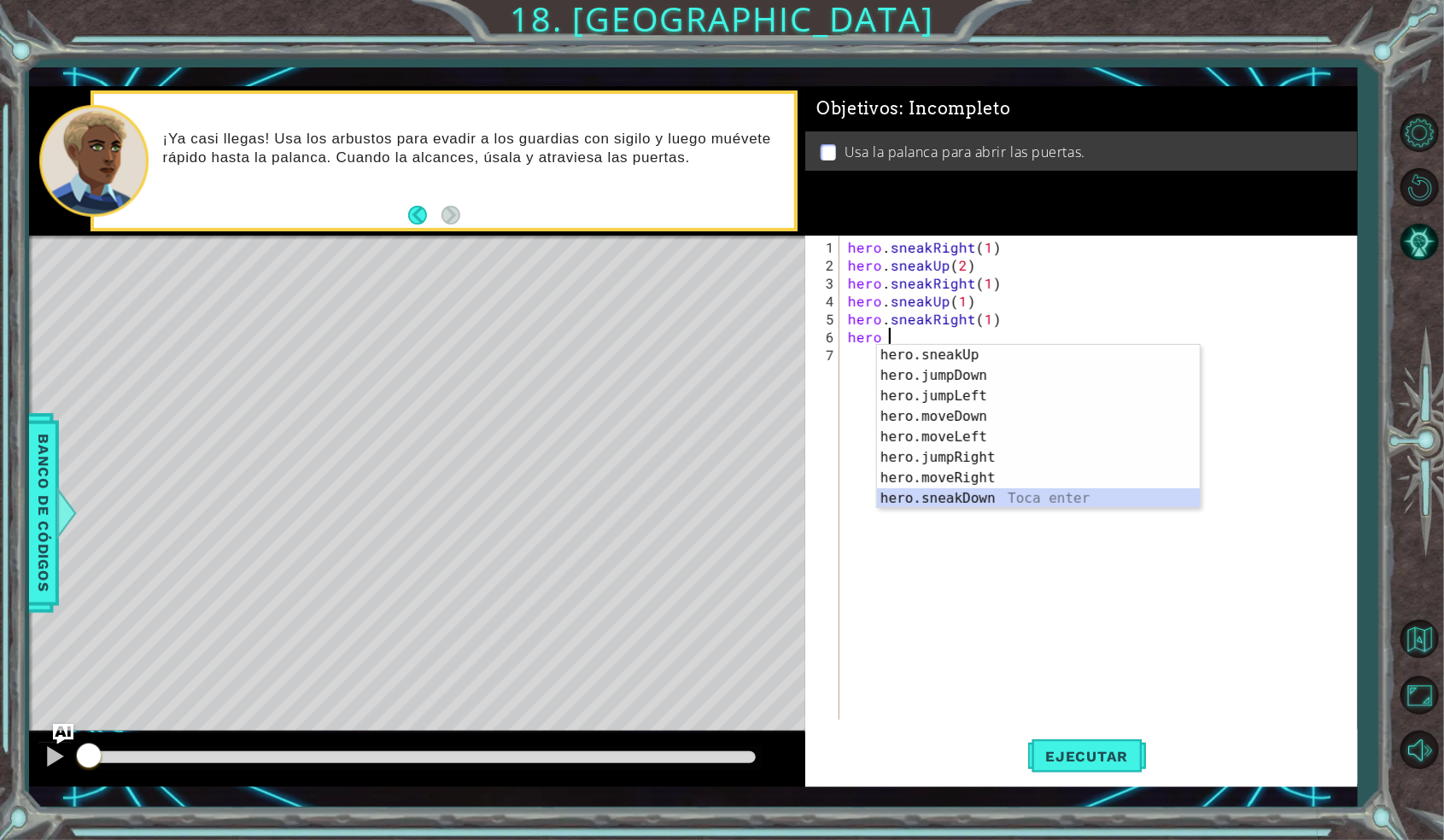
scroll to position [41, 0]
type textarea "hero.moveRight(1)"
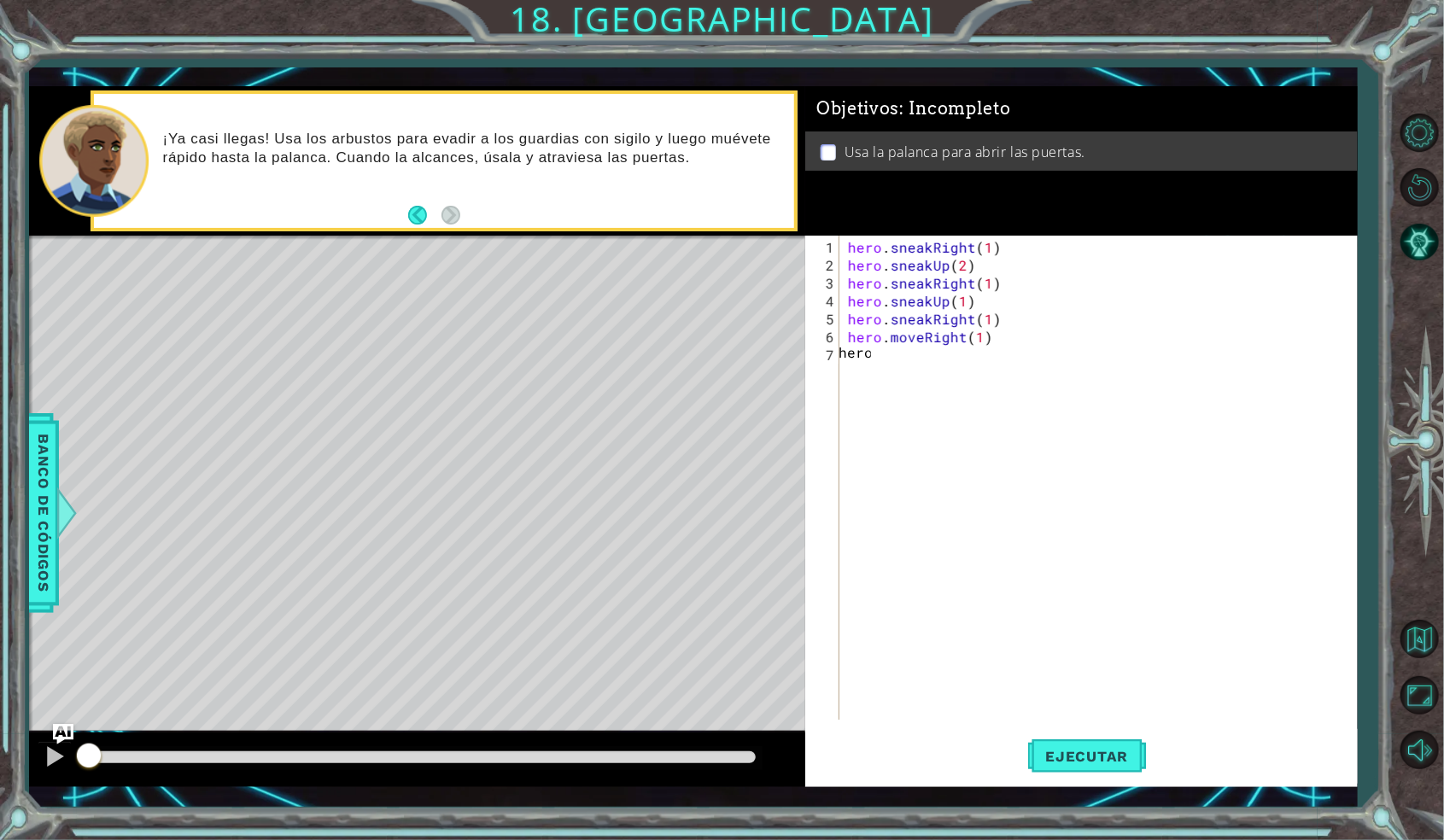
scroll to position [0, 0]
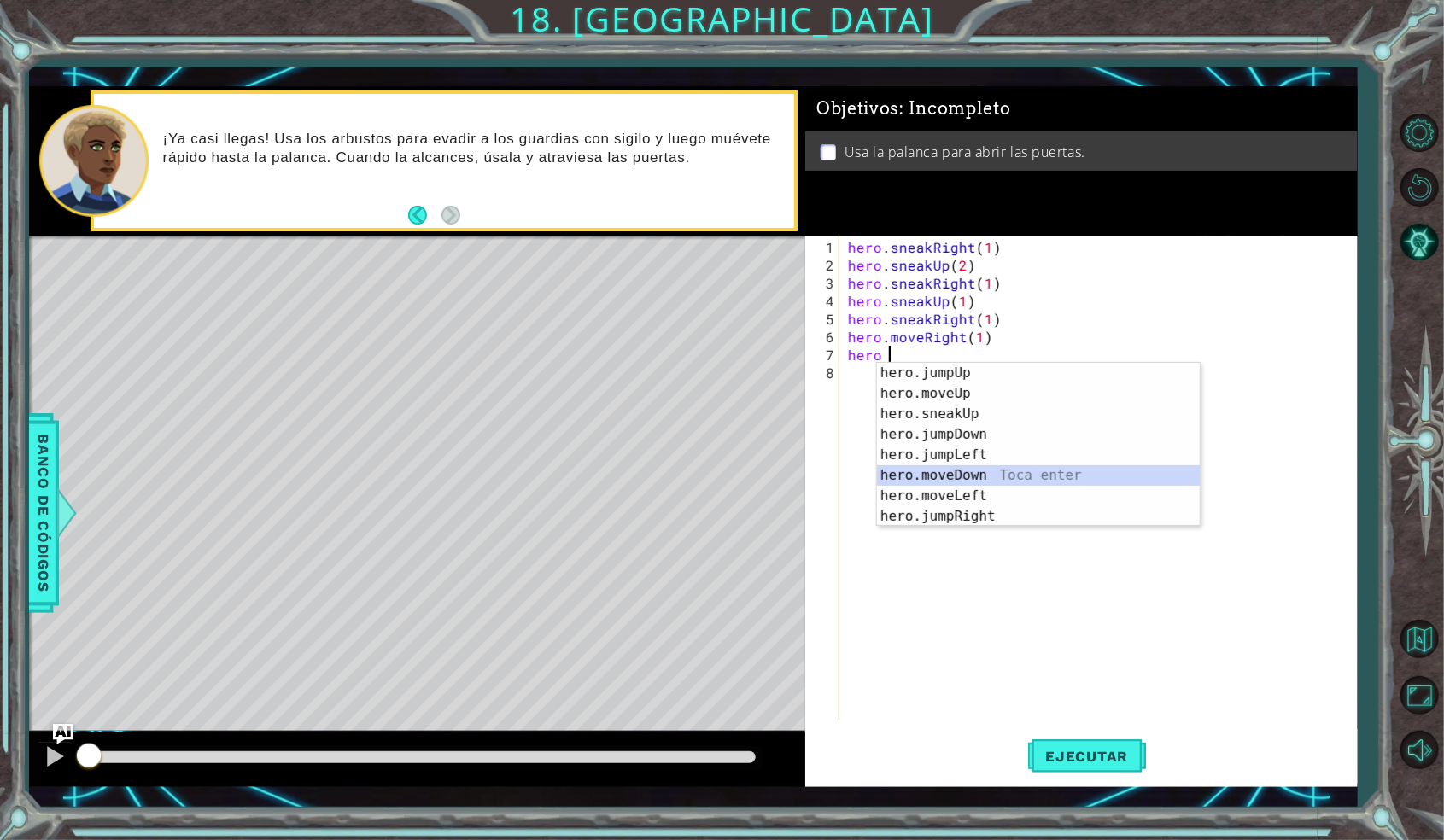
type textarea "hero.moveDown(1)"
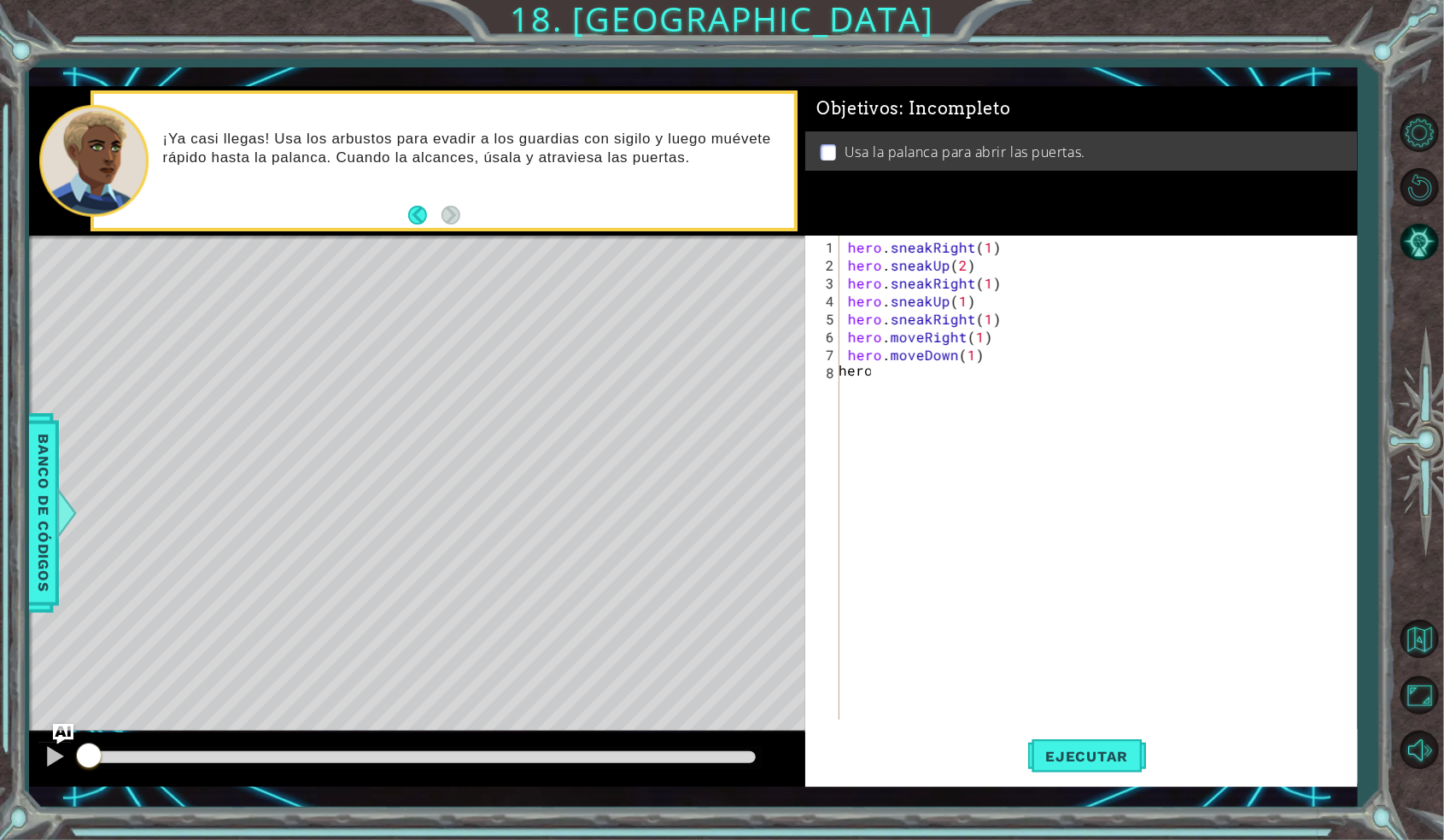
type textarea "hero"
type textarea "hero.jumpDown(1)"
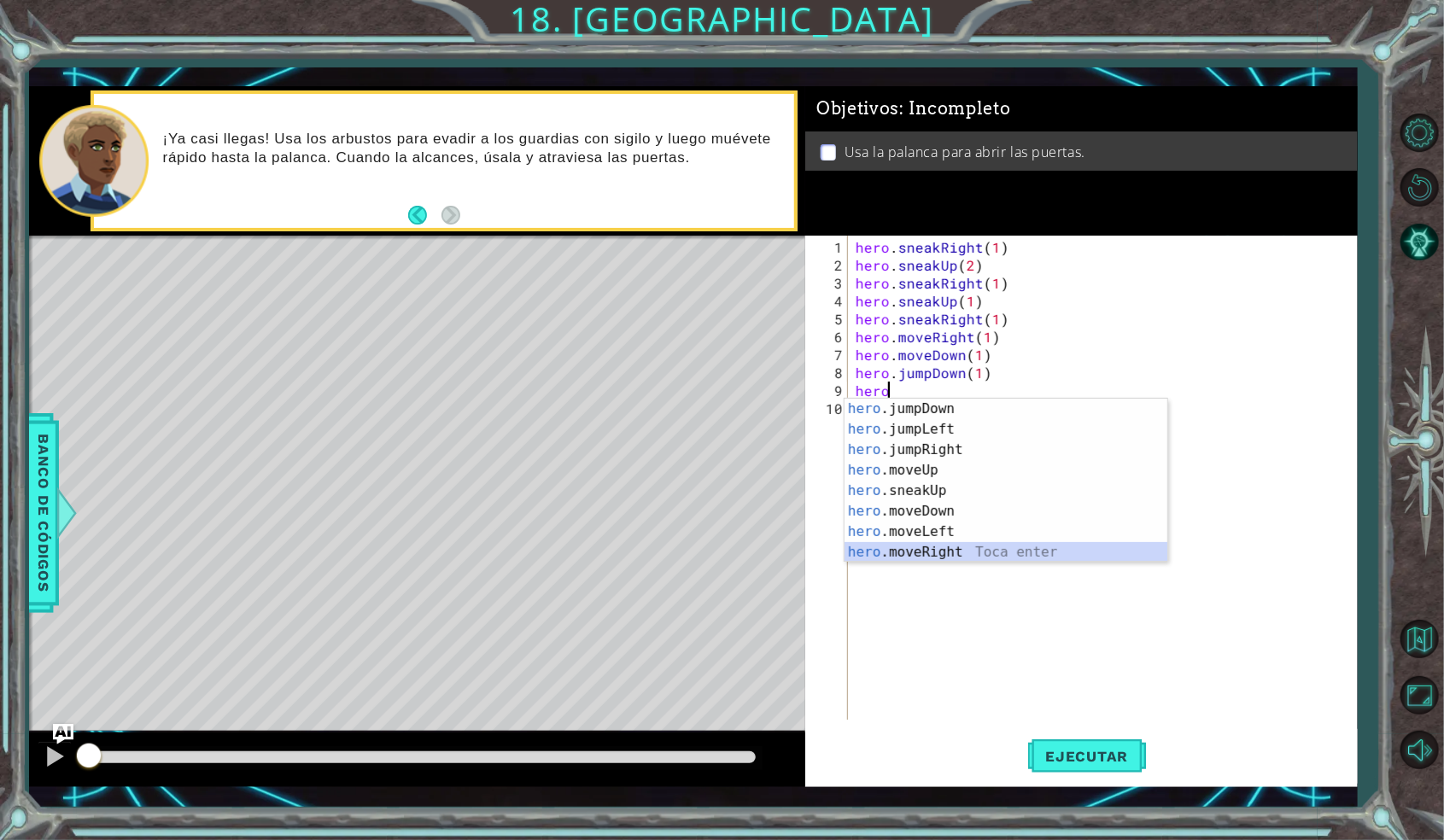
scroll to position [21, 0]
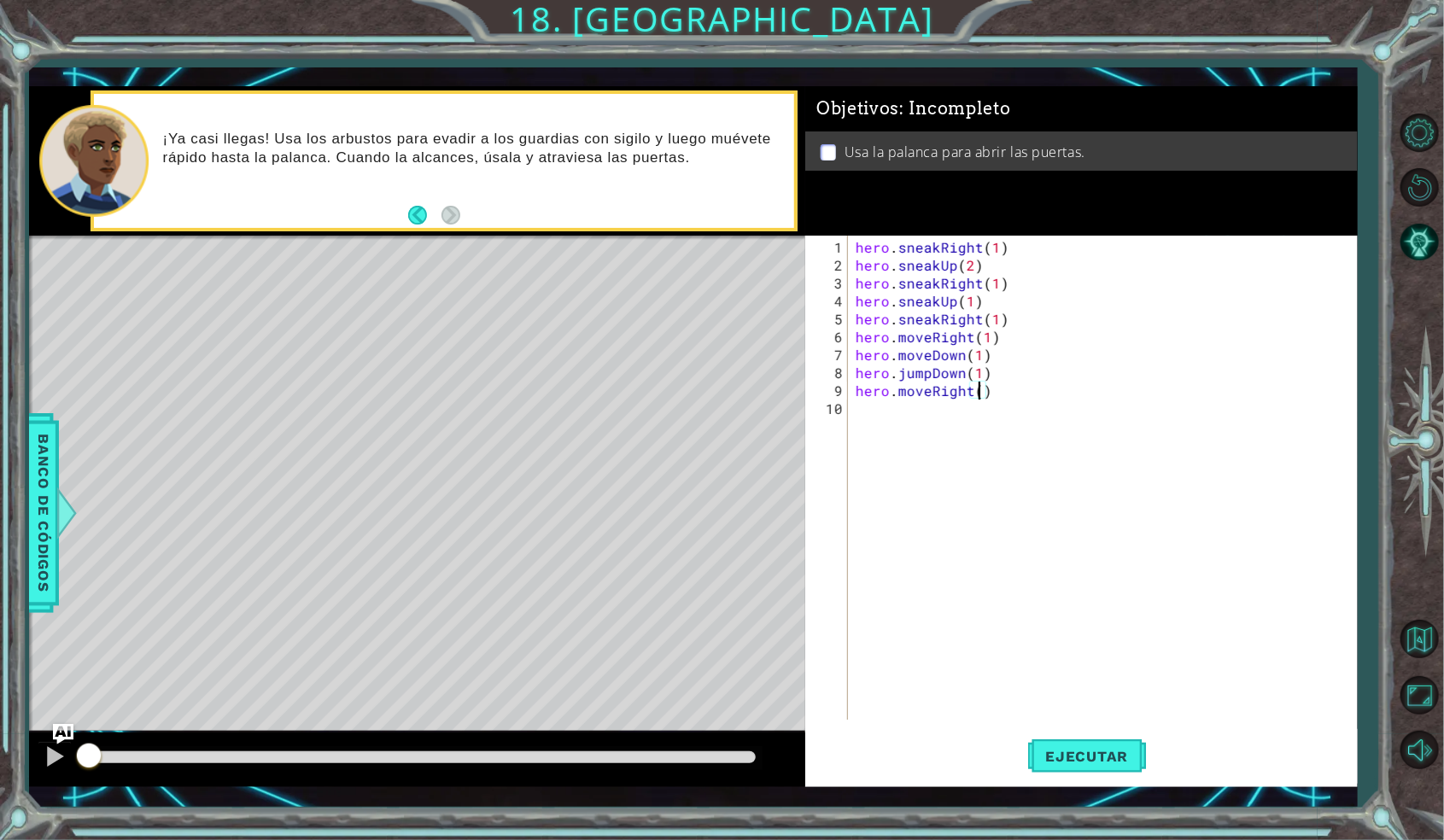
type textarea "hero.moveRight(2)"
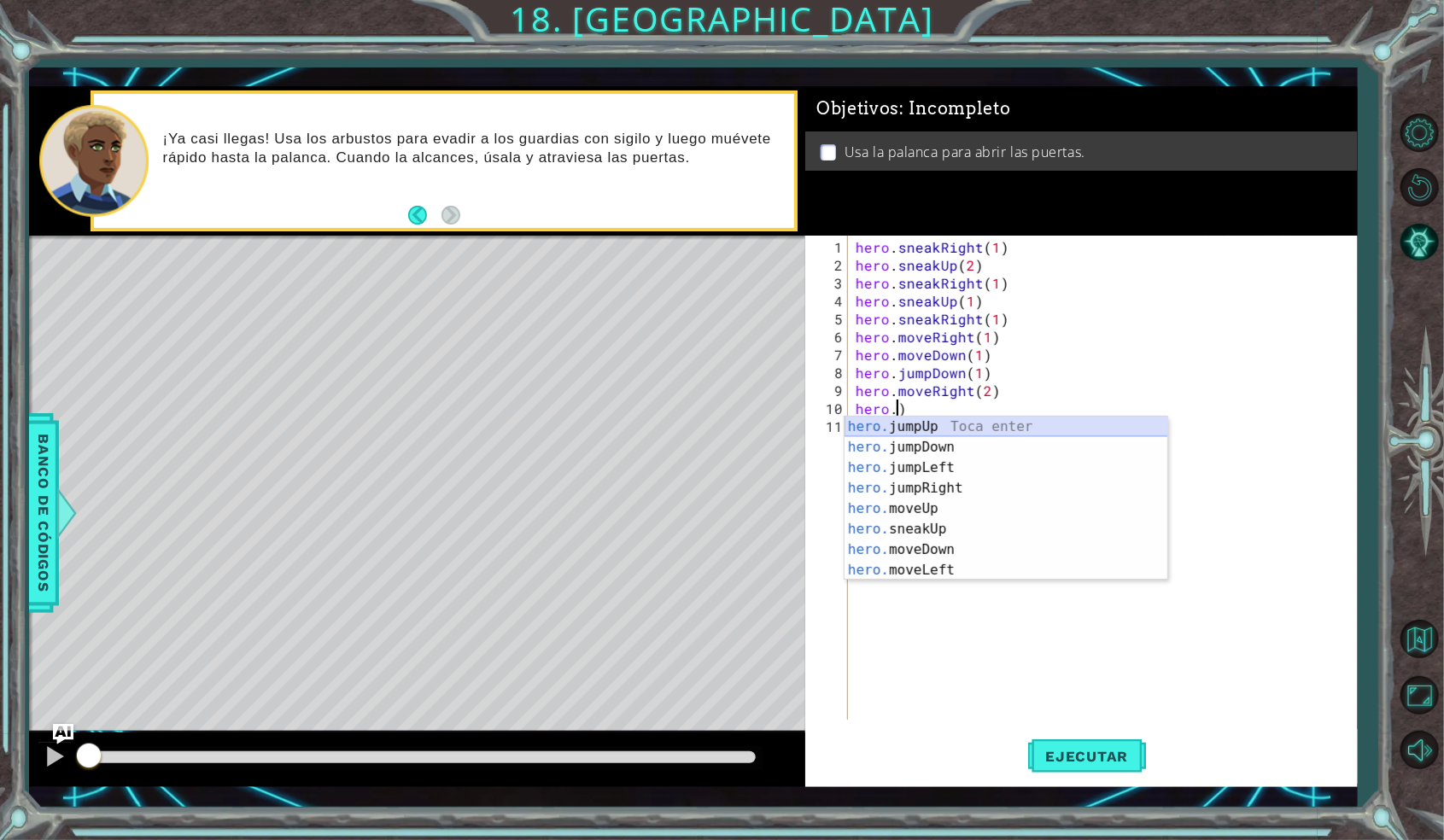
click at [925, 419] on div "hero. jumpUp Toca enter hero. jumpDown Toca enter hero. jumpLeft Toca enter her…" at bounding box center [1005, 519] width 324 height 205
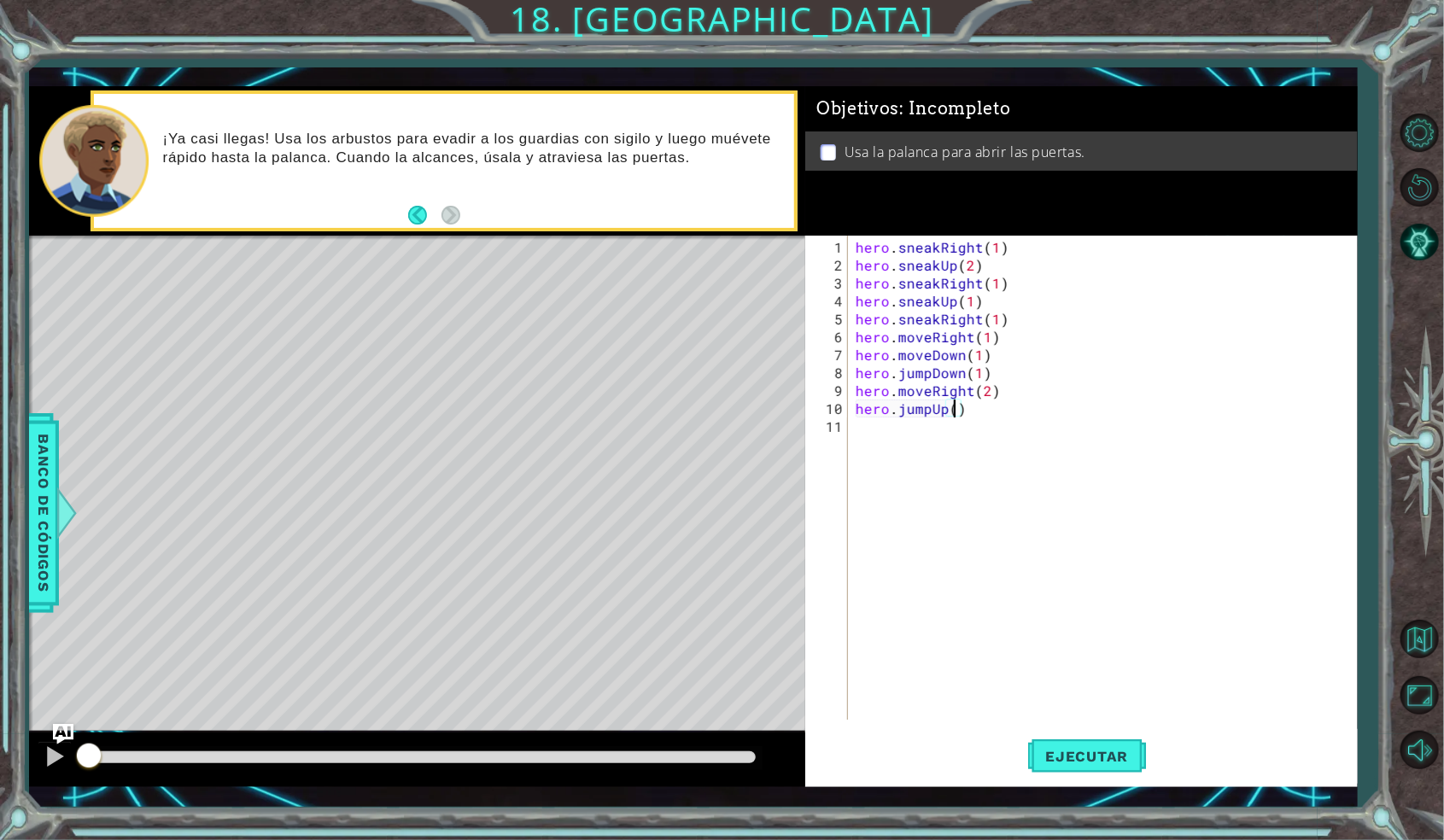
type textarea "hero.jumpUp(1)"
click at [904, 436] on div "hero . sneakRight ( 1 ) hero . sneakUp ( 2 ) hero . sneakRight ( 1 ) hero . sne…" at bounding box center [1106, 498] width 508 height 520
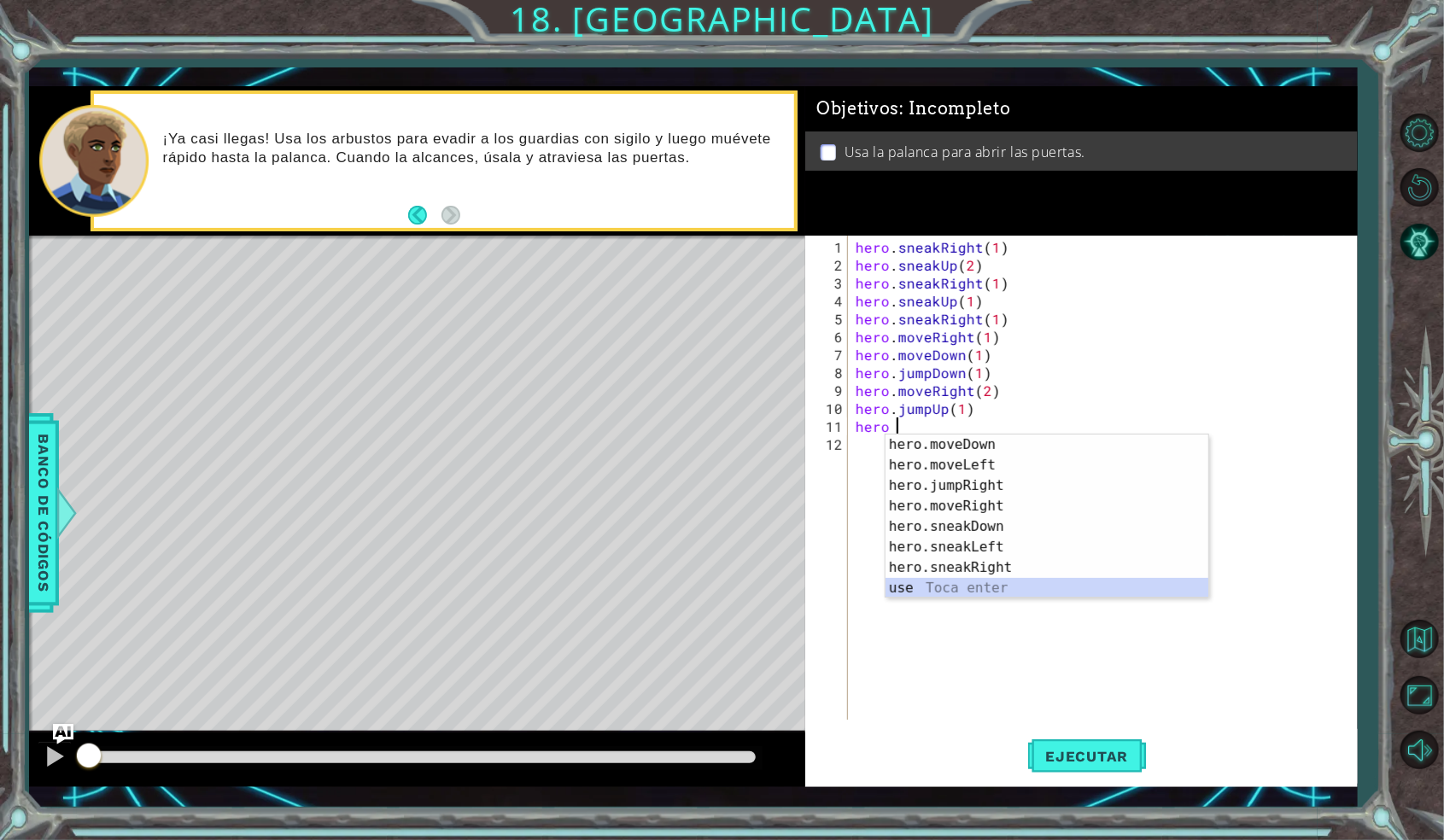
scroll to position [0, 0]
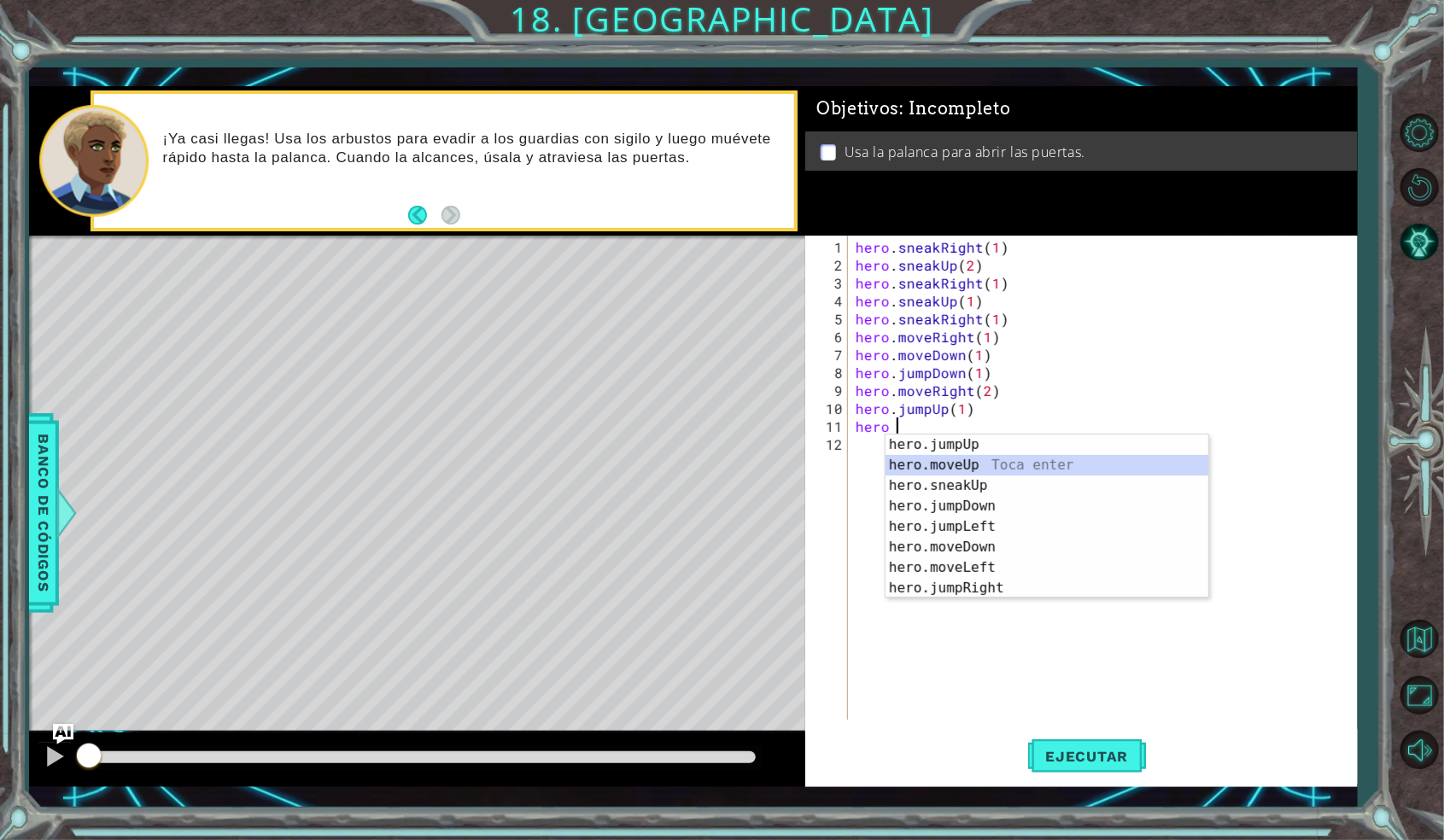
type textarea "hero.moveUp(1)"
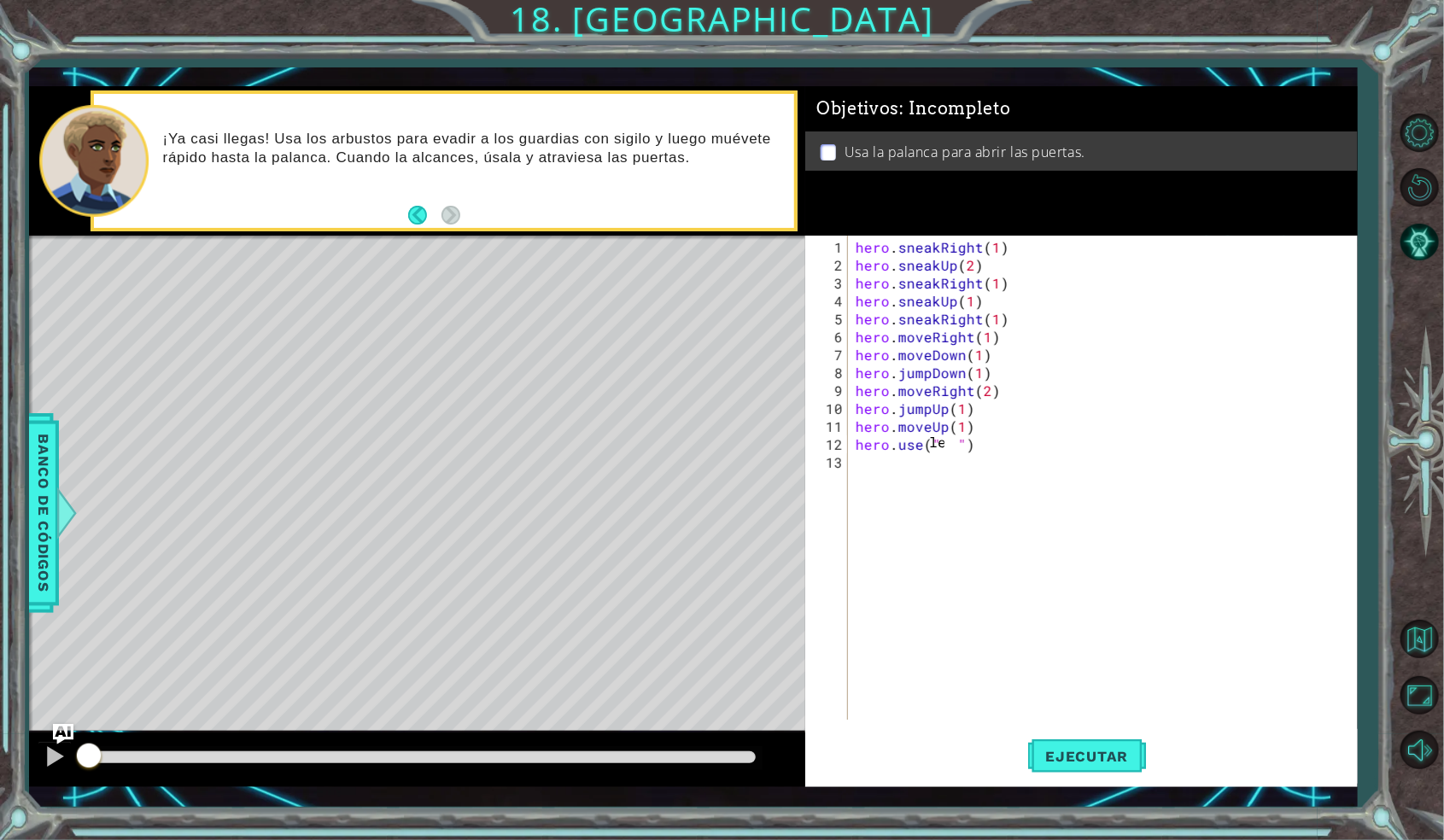
scroll to position [0, 1]
type textarea "lever"
click at [897, 464] on div "hero . sneakRight ( 1 ) hero . sneakUp ( 2 ) hero . sneakRight ( 1 ) hero . sne…" at bounding box center [1106, 498] width 508 height 520
click at [1126, 755] on span "Ejecutar" at bounding box center [1086, 756] width 117 height 17
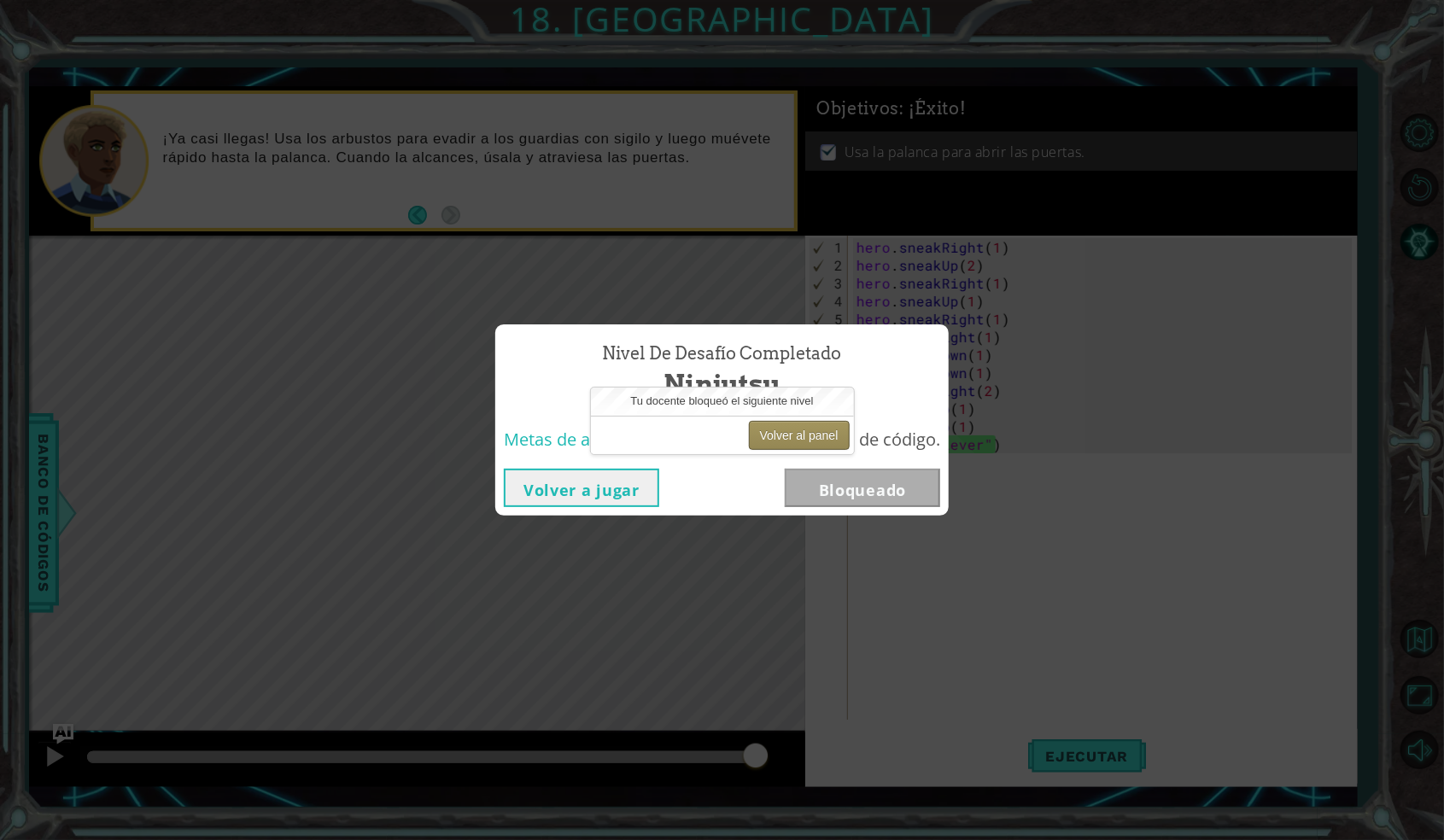
click at [815, 429] on button "Volver al panel" at bounding box center [799, 435] width 101 height 29
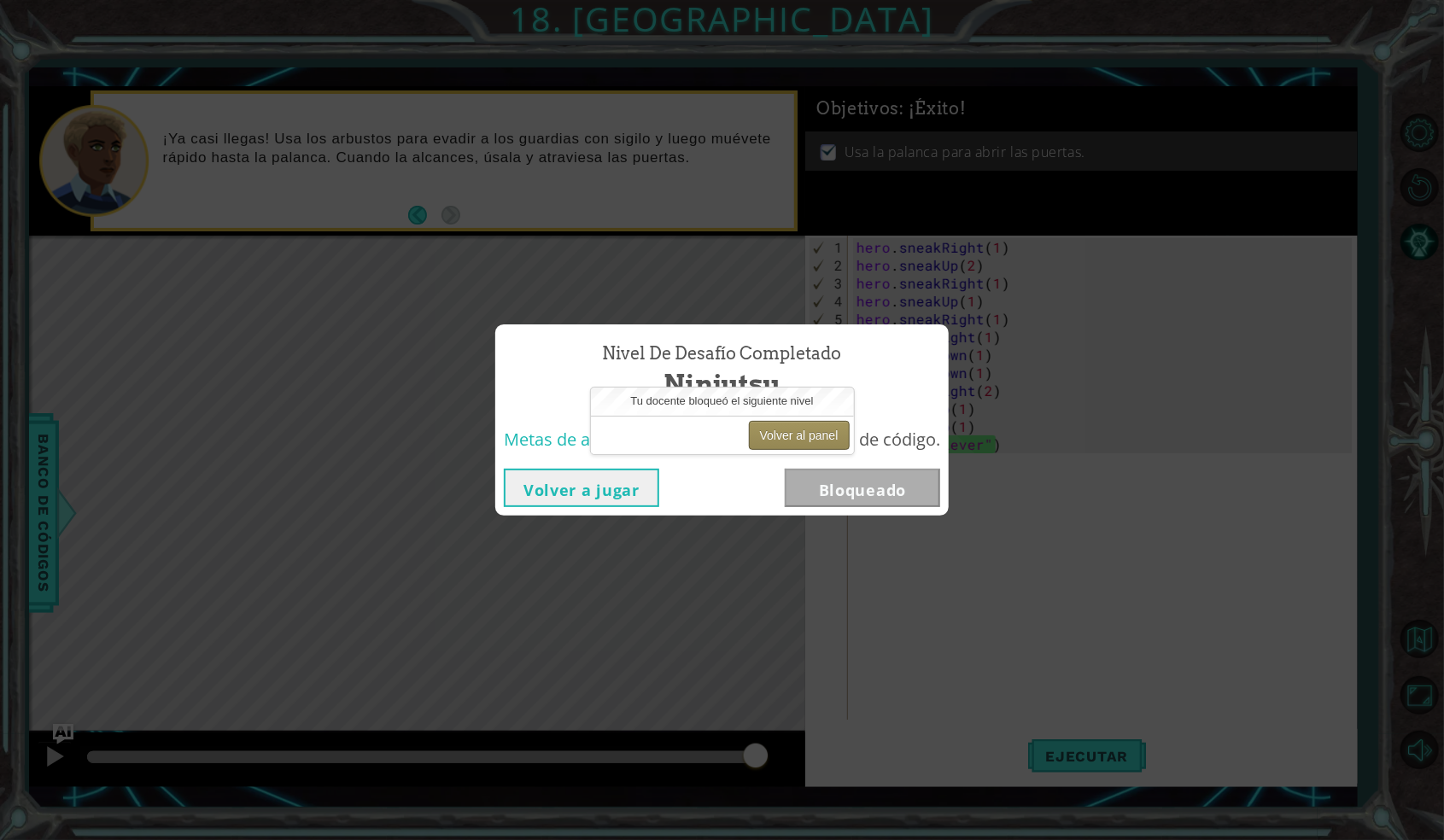
click at [809, 434] on button "Volver al panel" at bounding box center [799, 435] width 101 height 29
click at [815, 437] on button "Volver al panel" at bounding box center [799, 435] width 101 height 29
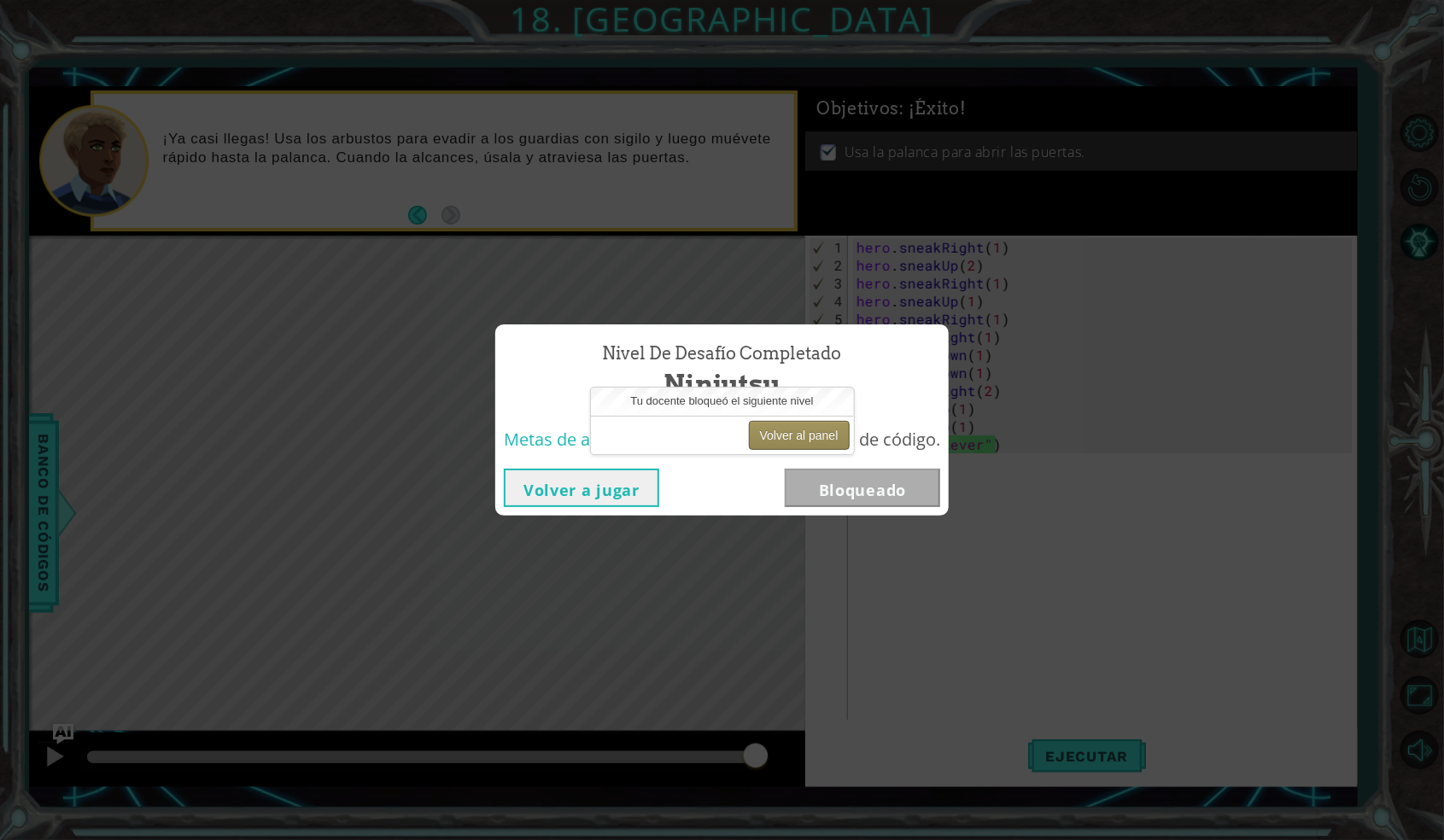
click at [815, 437] on button "Volver al panel" at bounding box center [799, 435] width 101 height 29
click at [802, 431] on button "Volver al panel" at bounding box center [799, 435] width 101 height 29
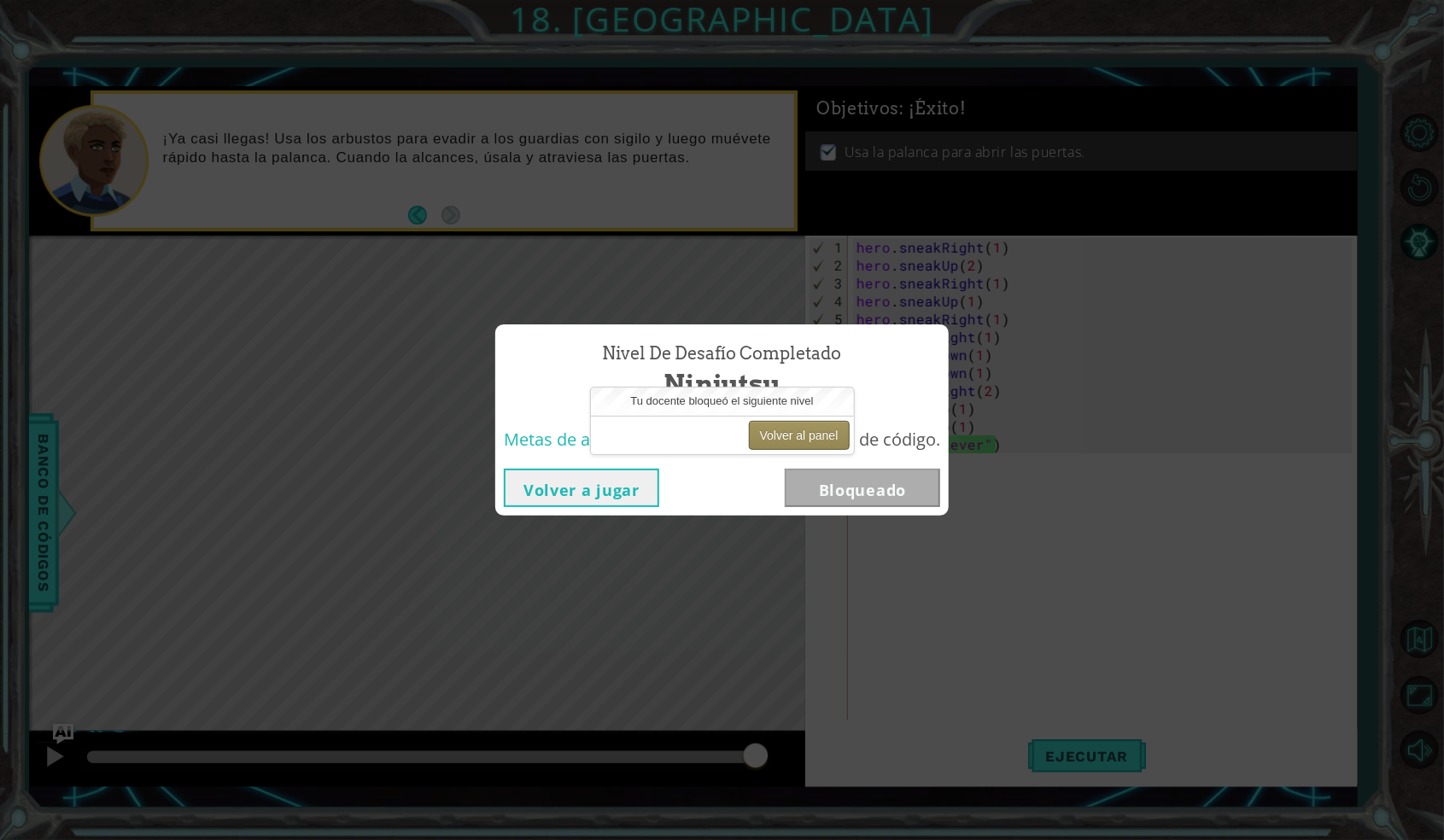
click at [802, 431] on button "Volver al panel" at bounding box center [799, 435] width 101 height 29
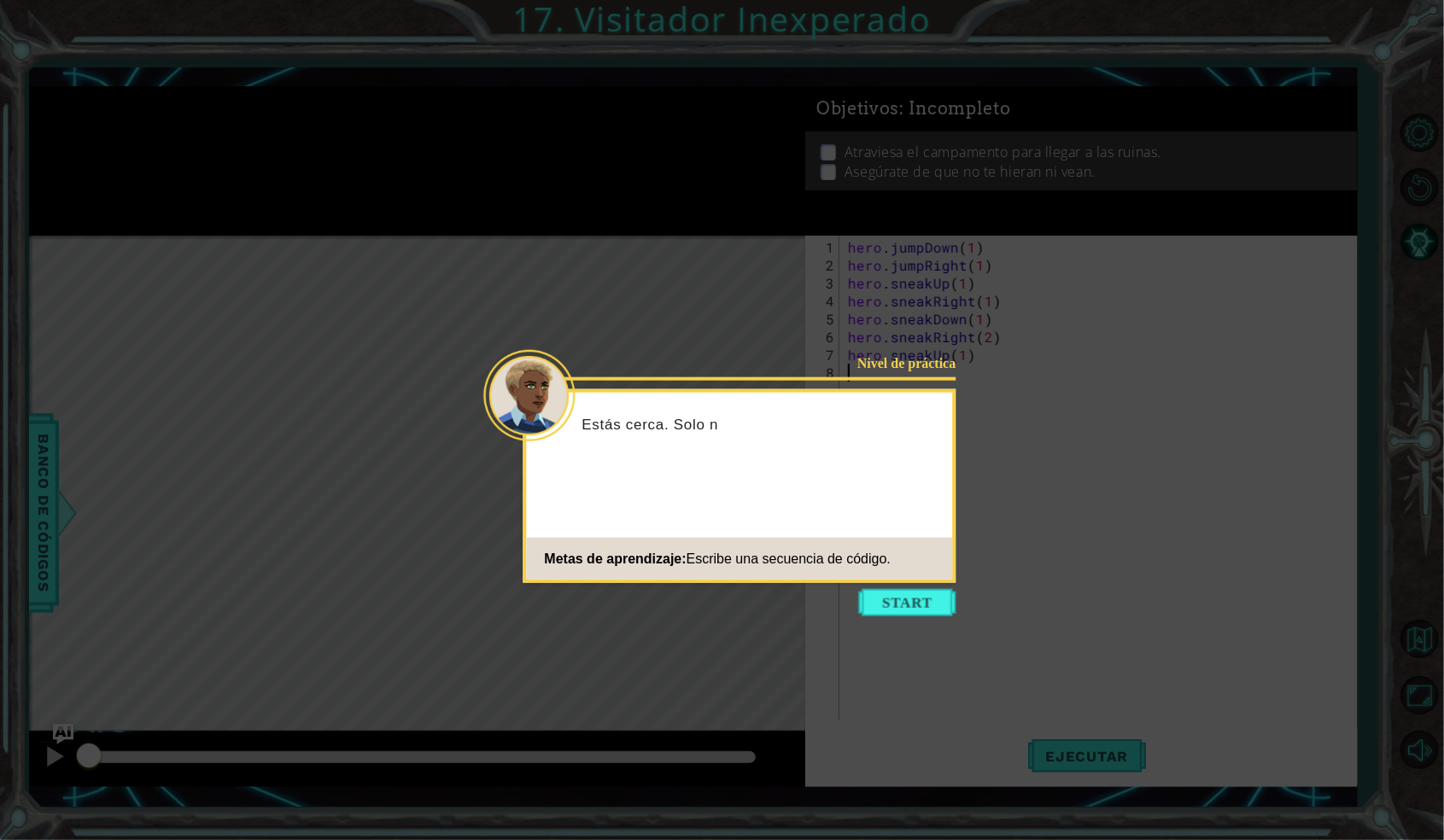
click at [918, 587] on icon at bounding box center [722, 420] width 1444 height 840
click at [921, 605] on button "Start" at bounding box center [908, 603] width 98 height 28
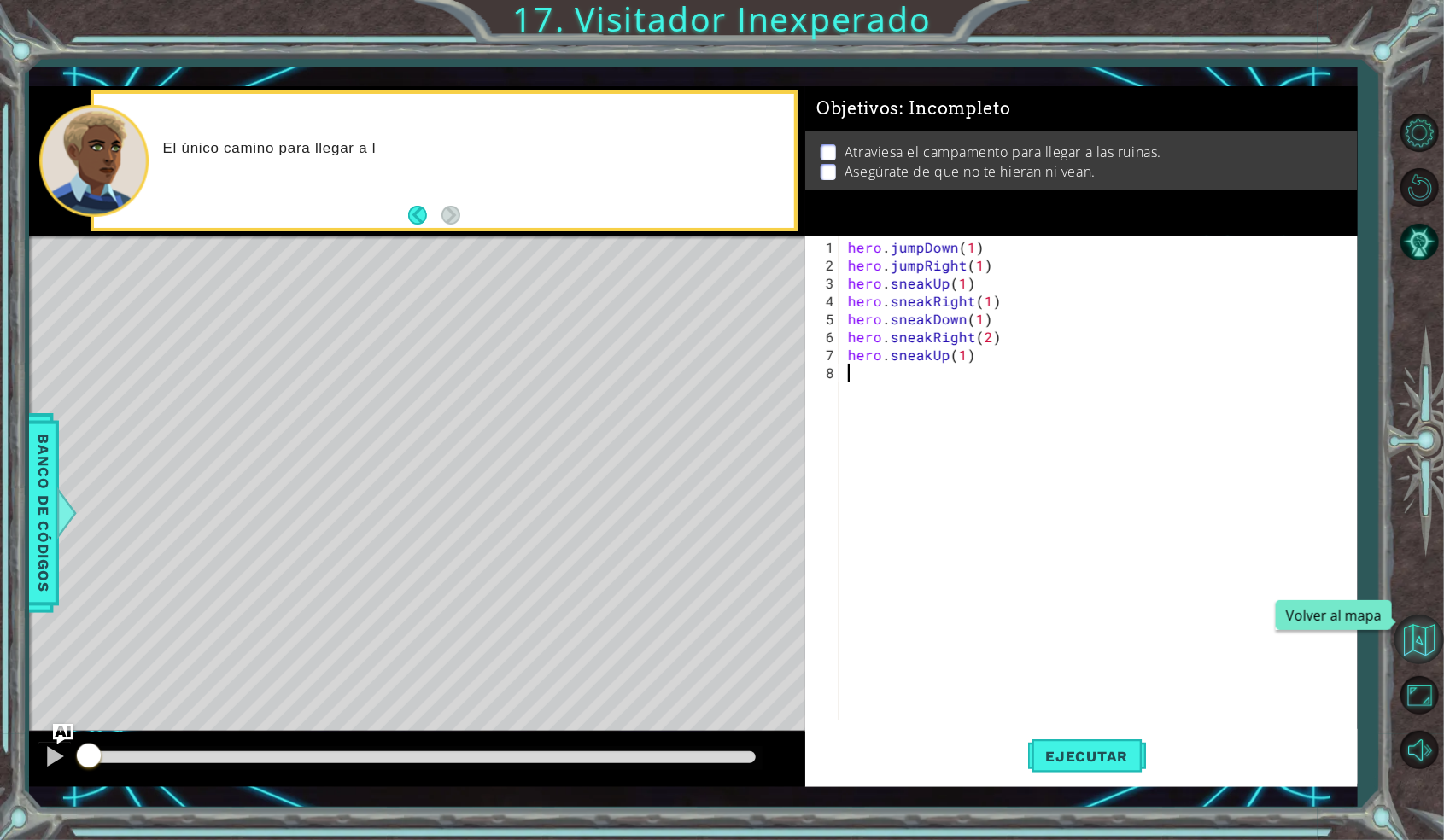
click at [1420, 652] on button "Volver al mapa" at bounding box center [1419, 640] width 49 height 49
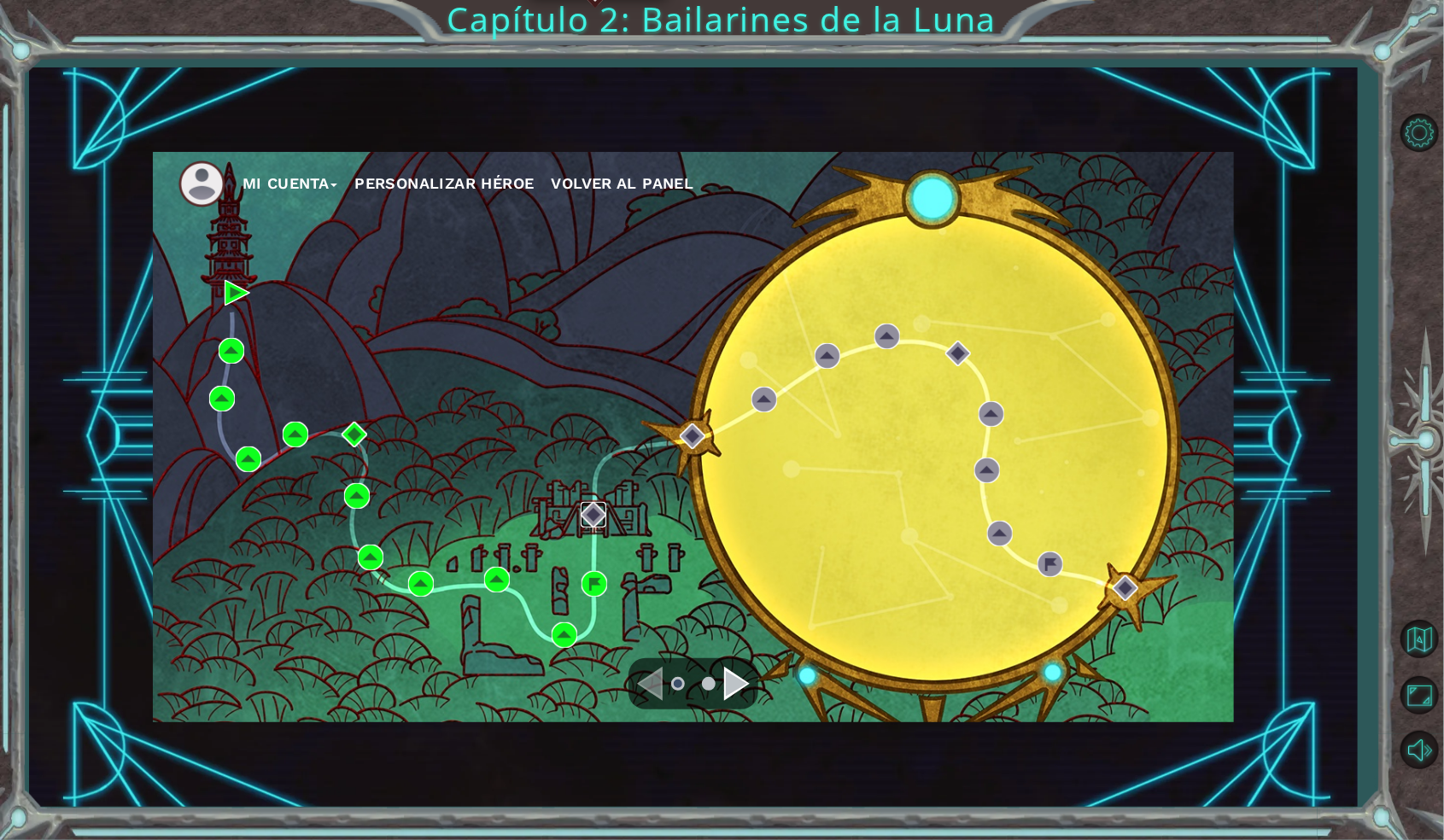
click at [596, 515] on img at bounding box center [593, 514] width 26 height 26
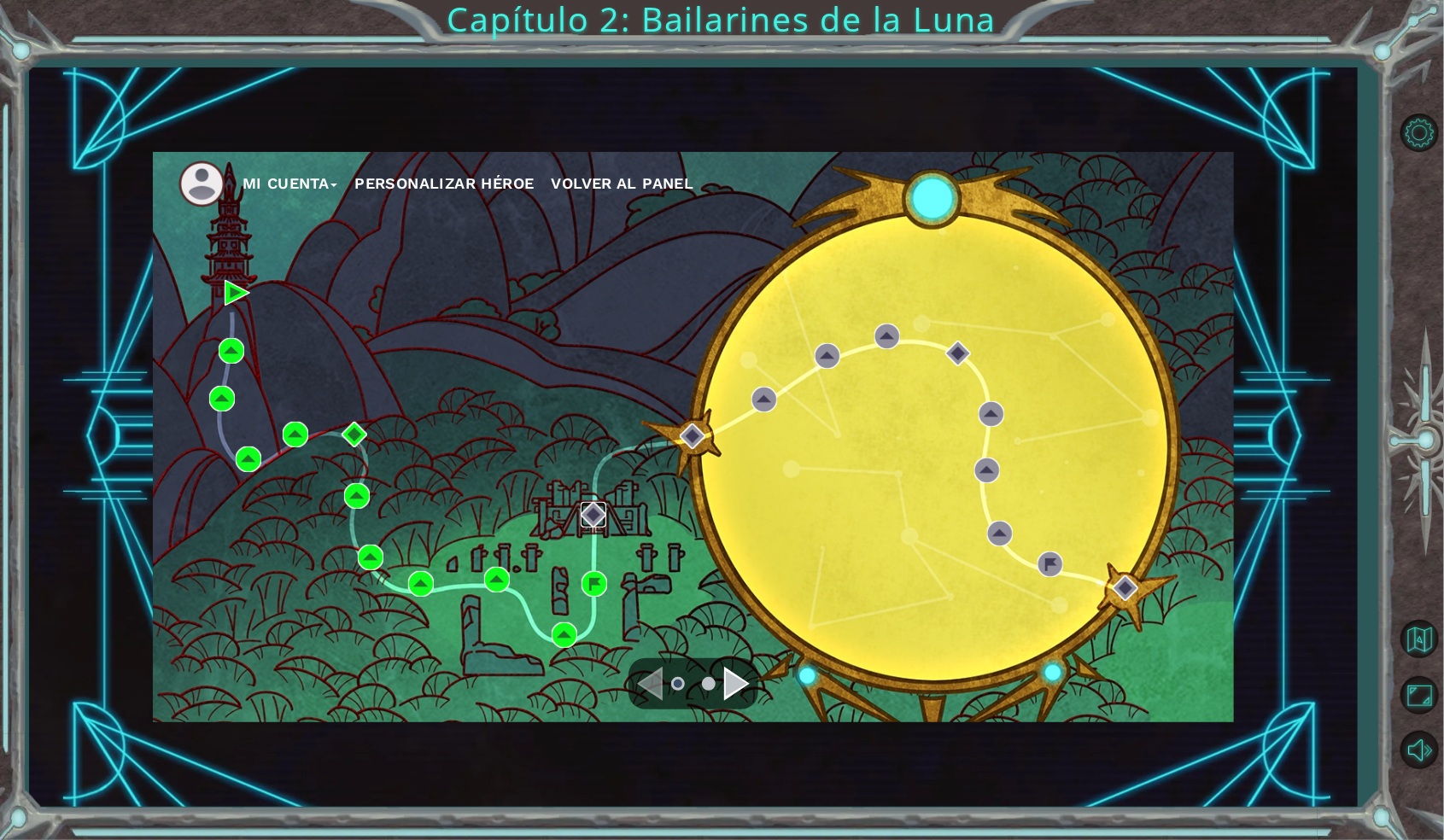
click at [596, 515] on img at bounding box center [593, 514] width 26 height 26
click at [1432, 150] on button "Opciones de nivel" at bounding box center [1419, 132] width 49 height 49
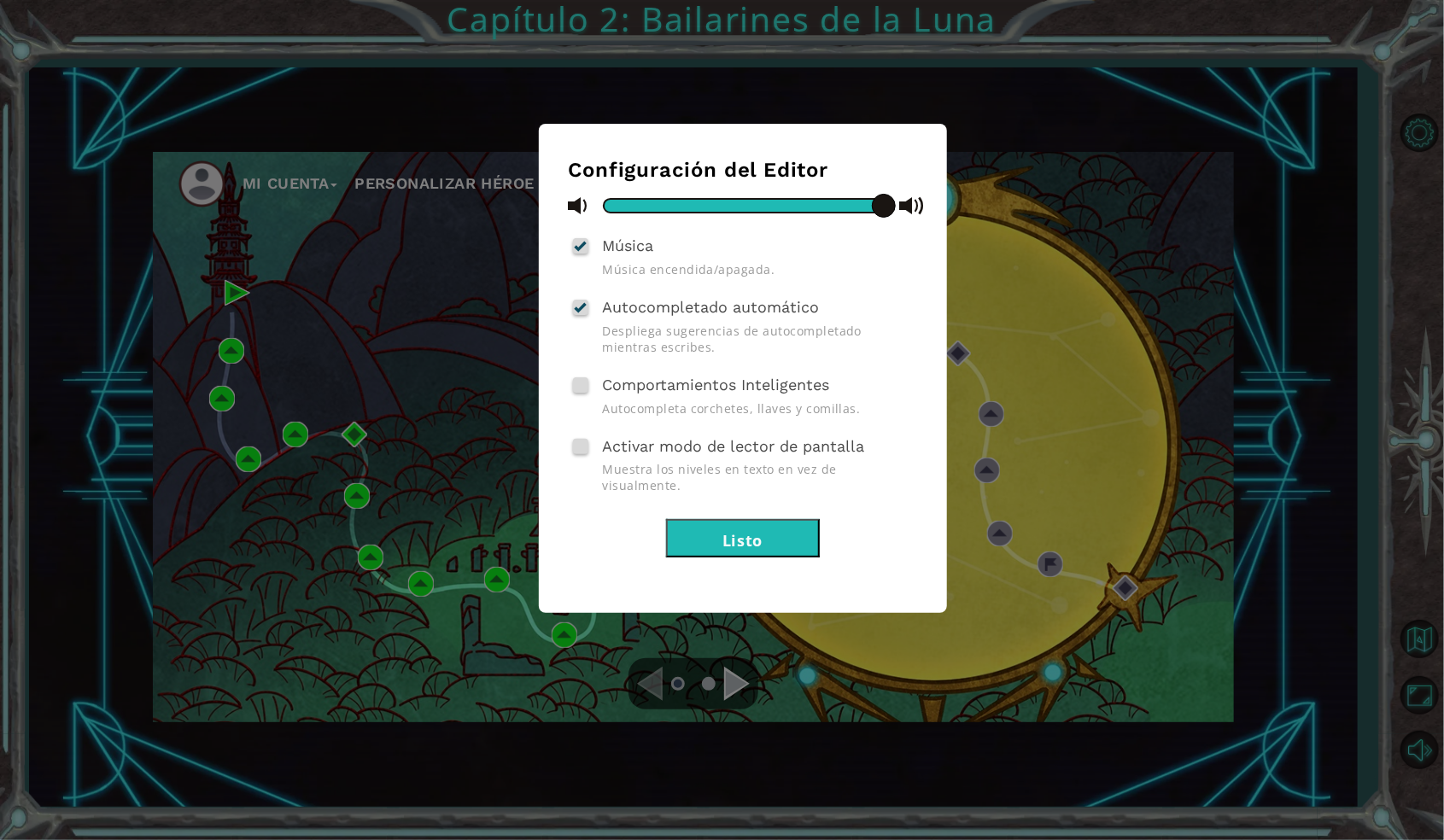
click at [733, 519] on button "Listo" at bounding box center [743, 538] width 154 height 38
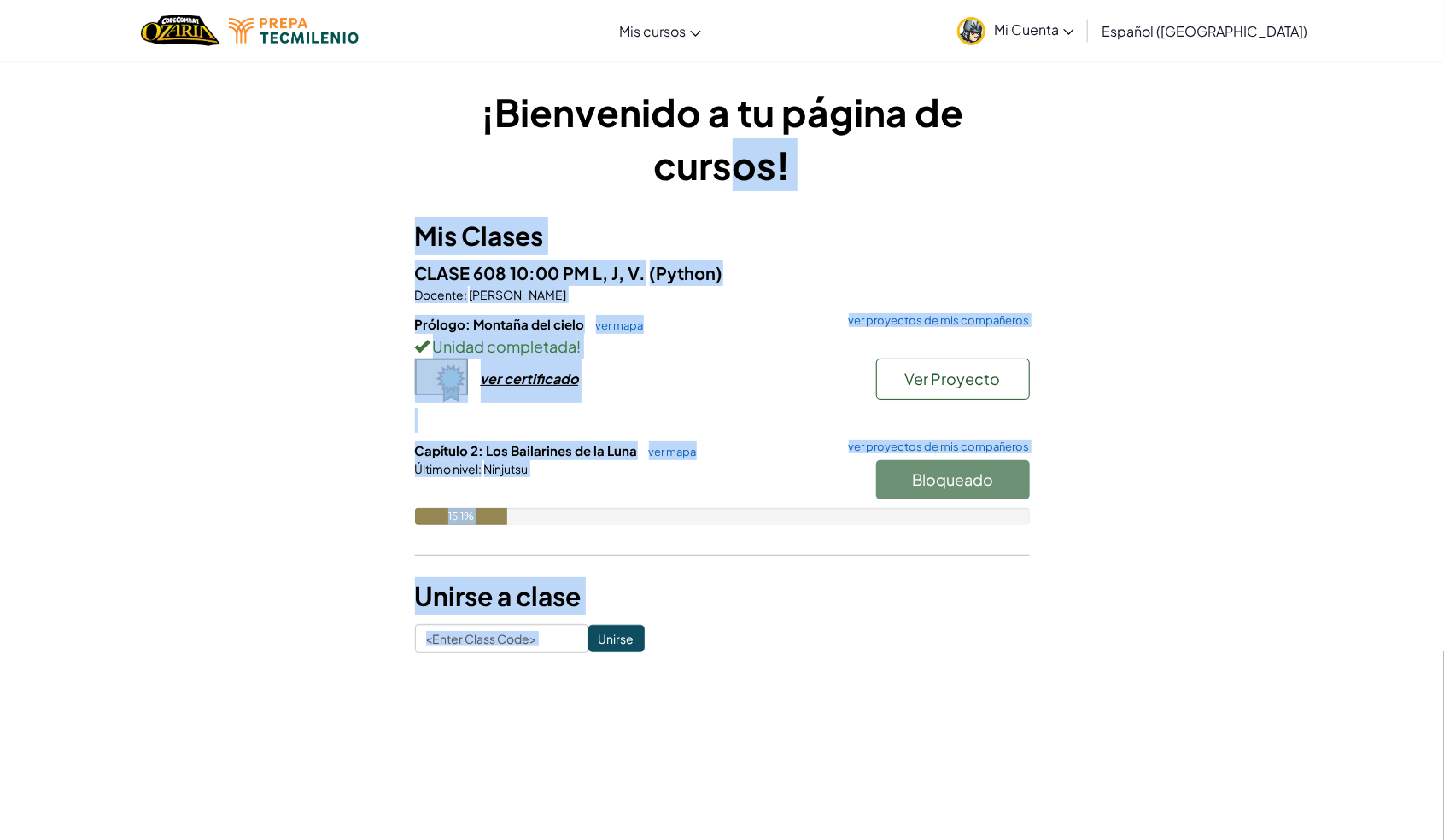
scroll to position [783, 0]
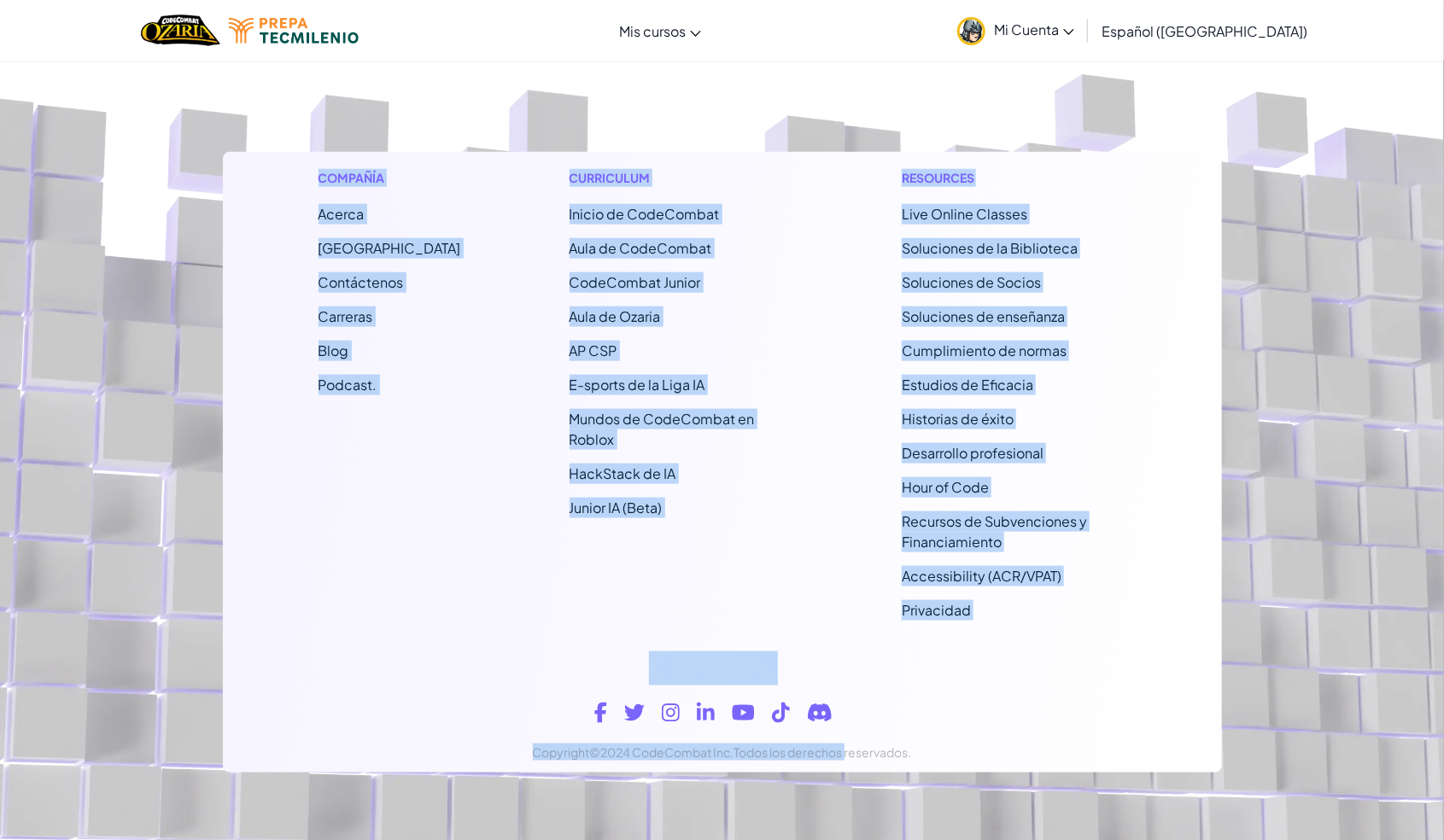
drag, startPoint x: 737, startPoint y: 148, endPoint x: 849, endPoint y: 880, distance: 740.5
click at [846, 836] on div "[MEDICAL_DATA] la navigación Mis cursos Aula de Ozaria Aula de CodeCombat E-spo…" at bounding box center [722, 28] width 1444 height 1624
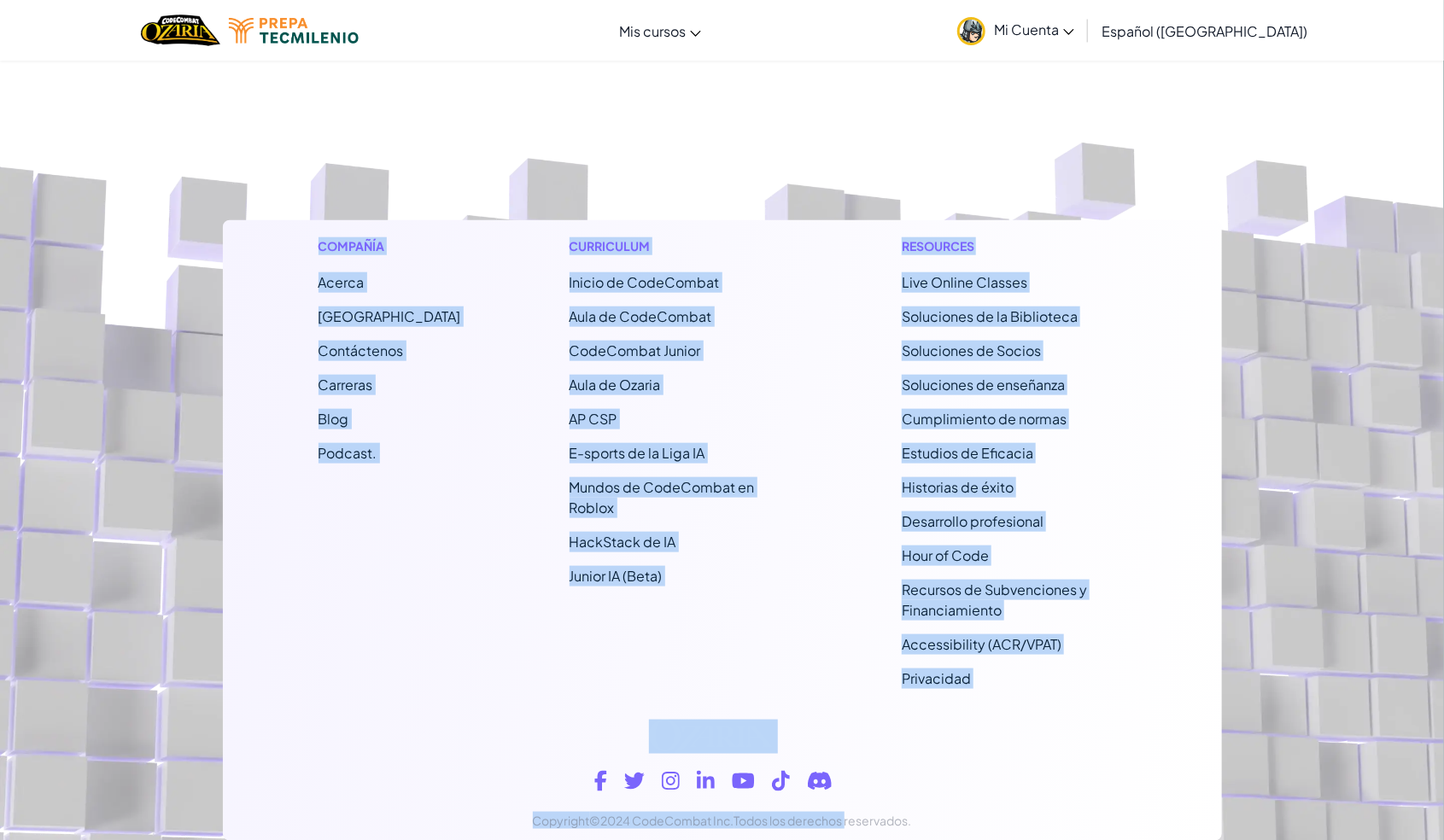
click at [817, 457] on div "Compañía Acerca Centro de Ayuda Contáctenos Carreras Blog Podcast. Curriculum I…" at bounding box center [722, 461] width 999 height 482
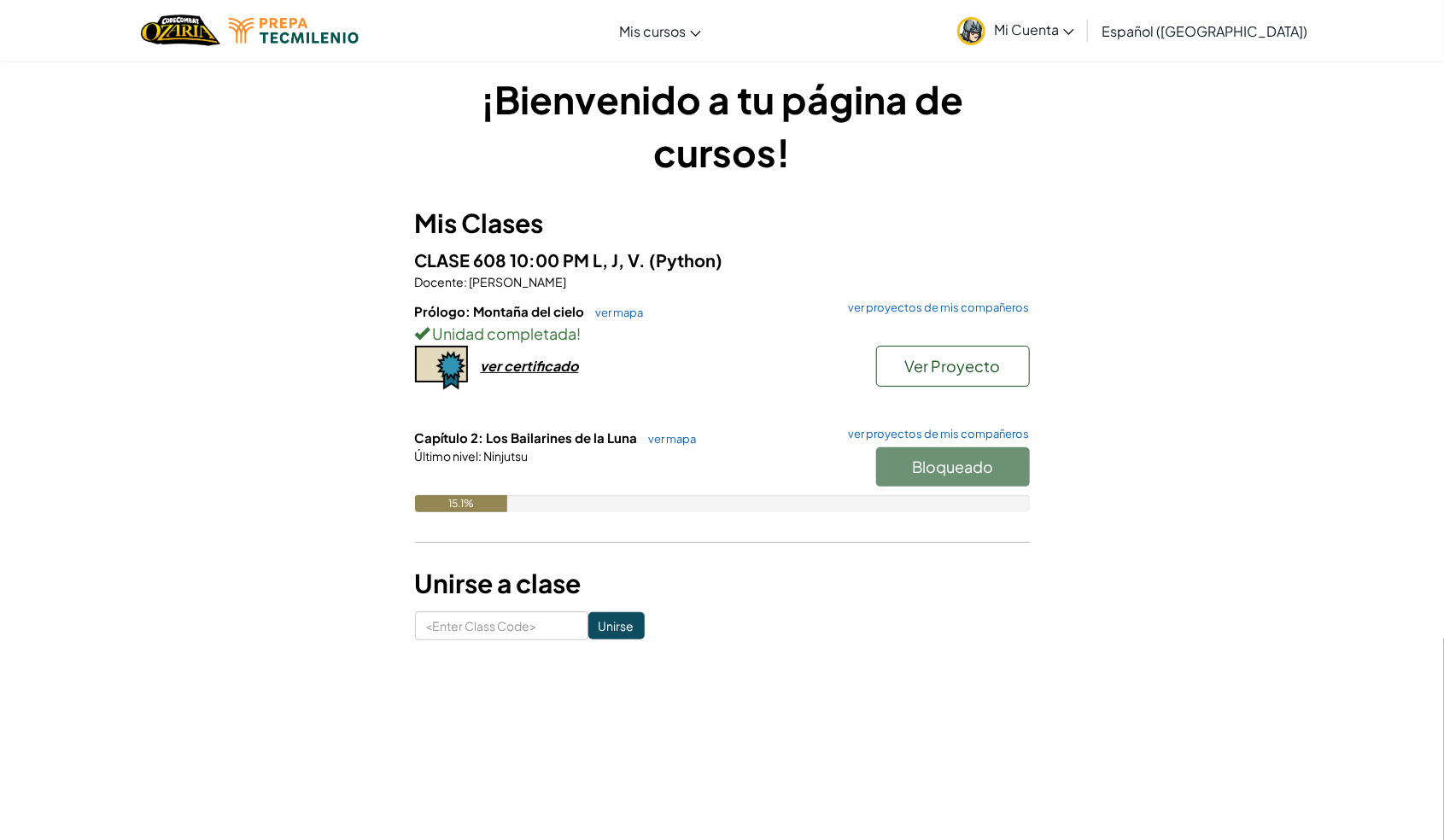
scroll to position [0, 0]
